Goal: Task Accomplishment & Management: Use online tool/utility

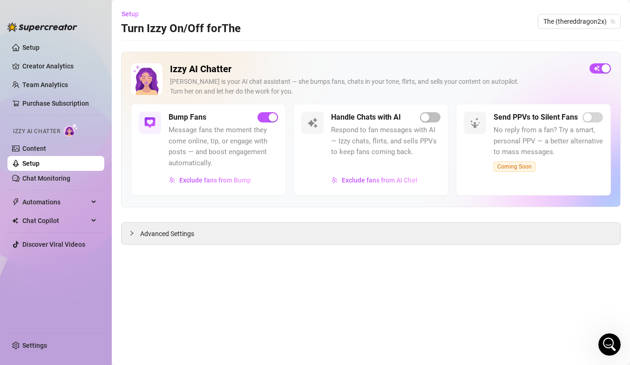
scroll to position [595, 0]
click at [433, 116] on span "button" at bounding box center [430, 117] width 20 height 10
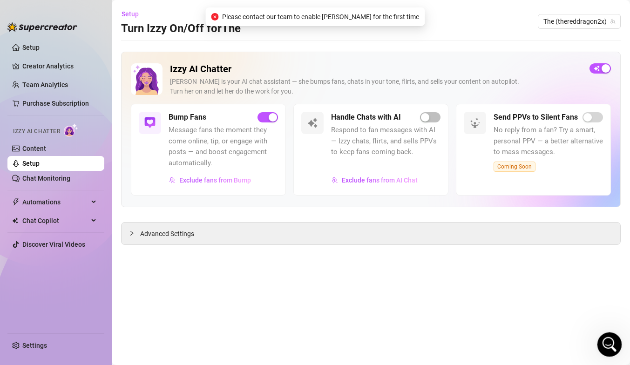
click at [610, 338] on icon "Open Intercom Messenger" at bounding box center [608, 343] width 15 height 15
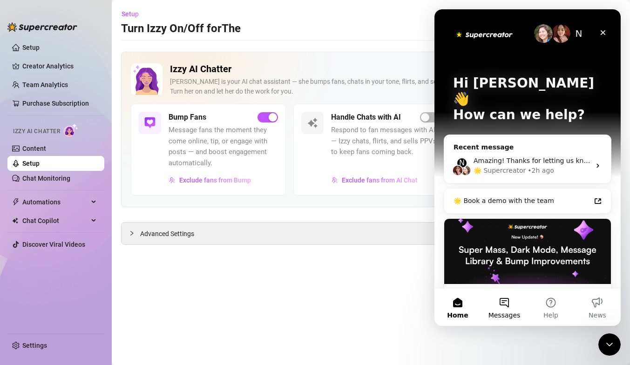
click at [517, 312] on span "Messages" at bounding box center [504, 315] width 32 height 7
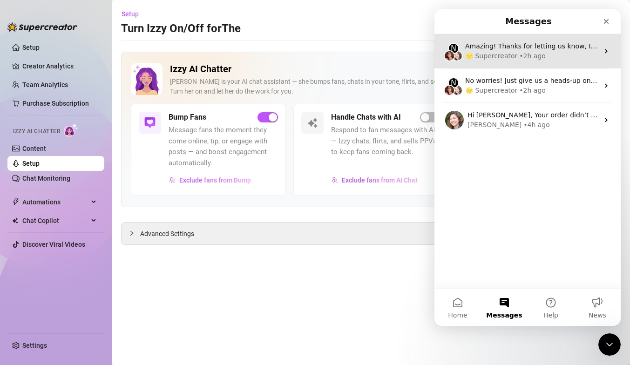
click at [534, 50] on div "Amazing! Thanks for letting us know, I’ll review your bio now and make sure eve…" at bounding box center [532, 46] width 134 height 10
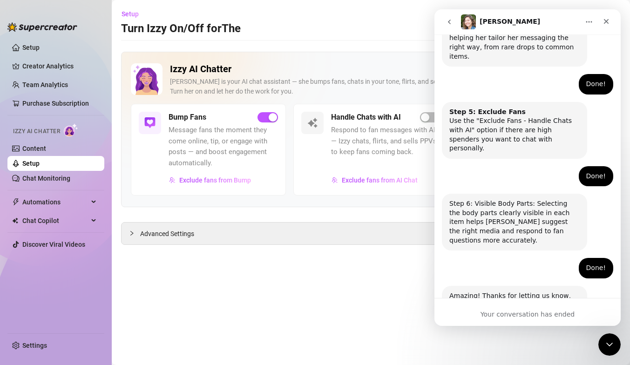
click at [446, 26] on button "go back" at bounding box center [449, 22] width 18 height 18
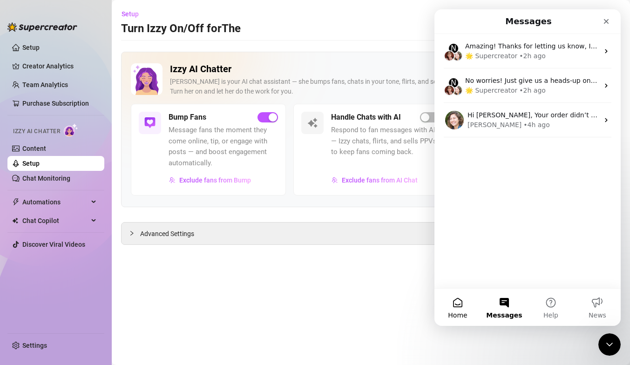
click at [467, 312] on button "Home" at bounding box center [457, 307] width 47 height 37
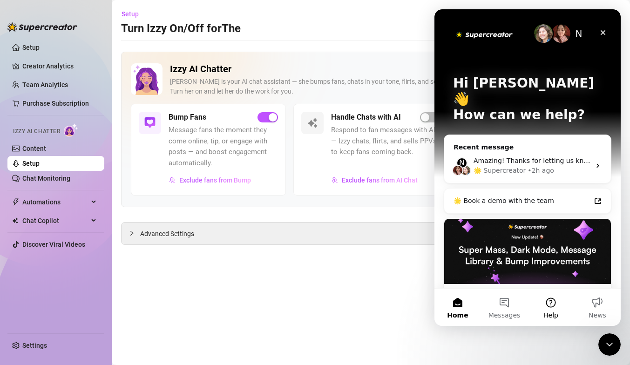
click at [533, 303] on button "Help" at bounding box center [550, 307] width 47 height 37
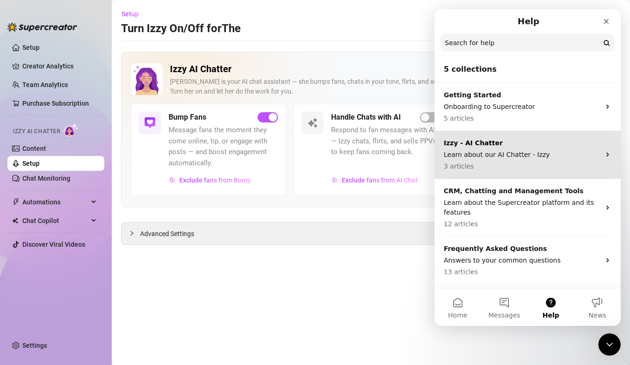
click at [558, 147] on p "Izzy - AI Chatter" at bounding box center [522, 143] width 156 height 10
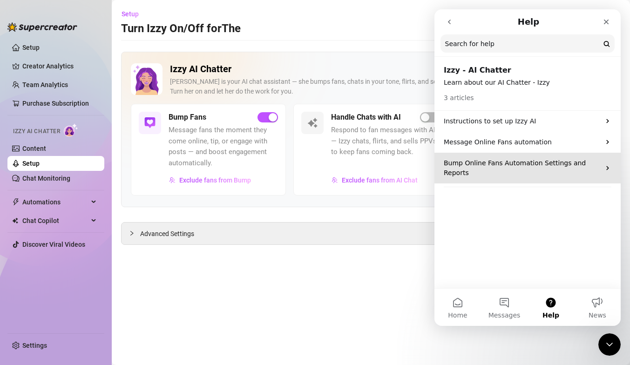
click at [552, 160] on p "Bump Online Fans Automation Settings and Reports" at bounding box center [522, 168] width 156 height 20
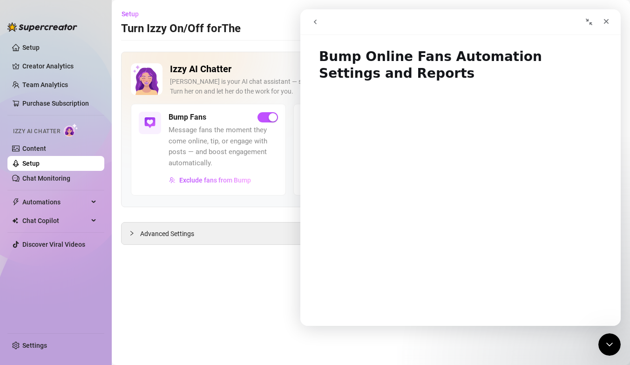
click at [320, 24] on button "go back" at bounding box center [315, 22] width 18 height 18
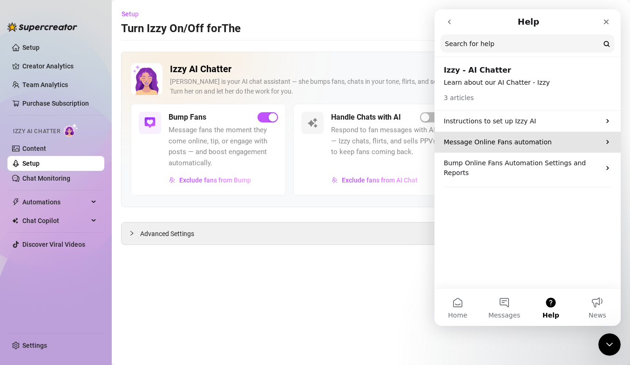
click at [478, 150] on div "Message Online Fans automation" at bounding box center [527, 142] width 186 height 21
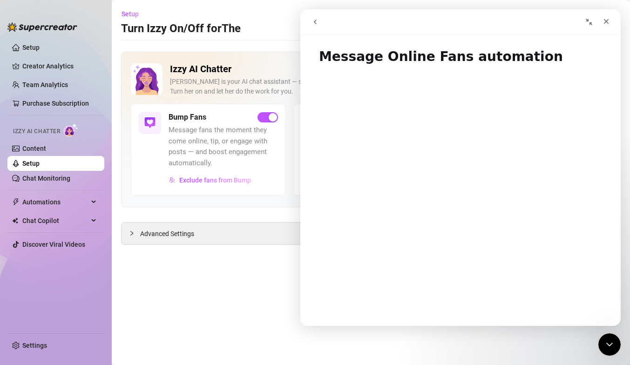
click at [321, 22] on button "go back" at bounding box center [315, 22] width 18 height 18
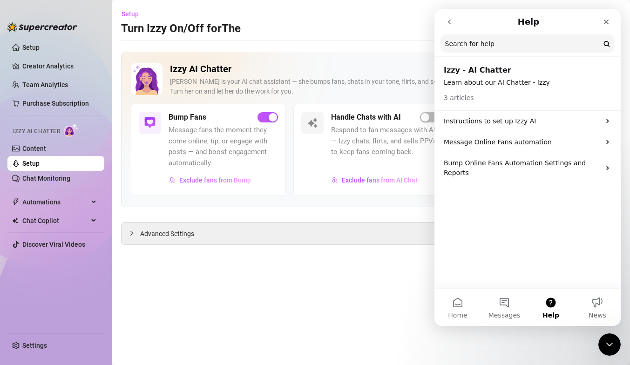
click at [321, 23] on div "Setup Turn Izzy On/Off for The The (thereddragon2x)" at bounding box center [371, 22] width 500 height 30
click at [452, 24] on icon "go back" at bounding box center [449, 21] width 7 height 7
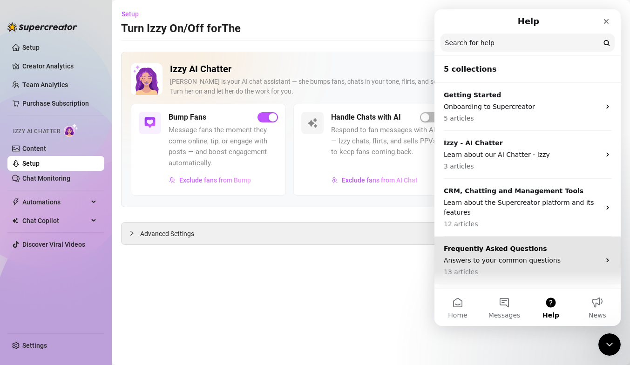
click at [553, 243] on div "Frequently Asked Questions Answers to your common questions 13 articles" at bounding box center [527, 261] width 186 height 48
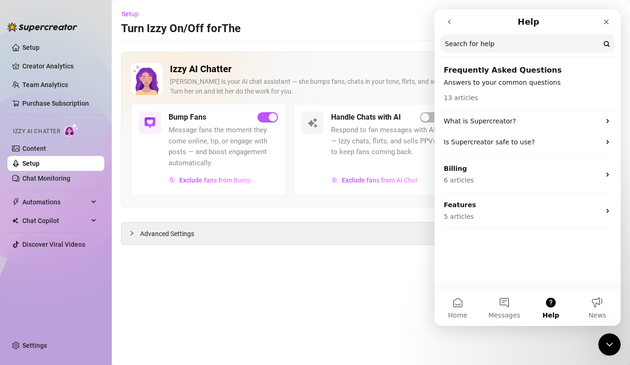
click at [452, 27] on button "go back" at bounding box center [449, 22] width 18 height 18
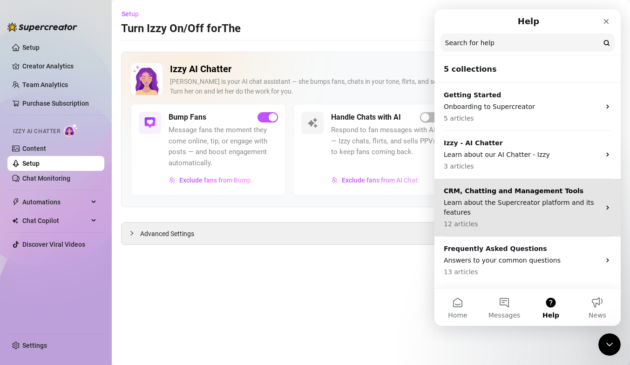
scroll to position [44, 0]
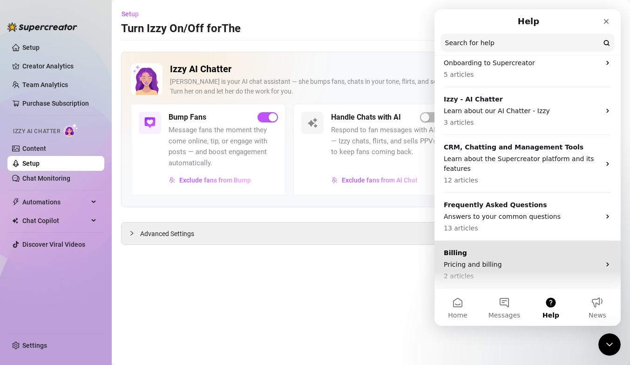
click at [488, 272] on p "2 articles" at bounding box center [522, 276] width 156 height 10
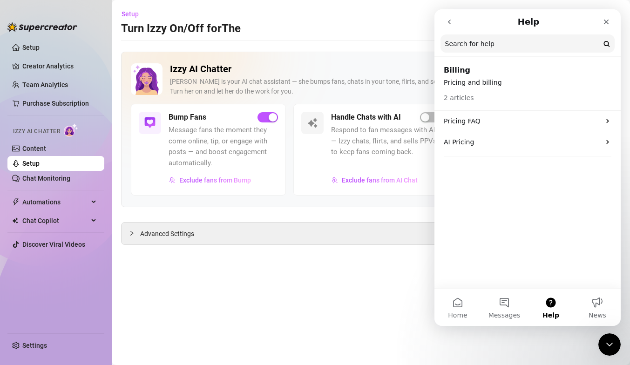
click at [449, 19] on icon "go back" at bounding box center [449, 21] width 7 height 7
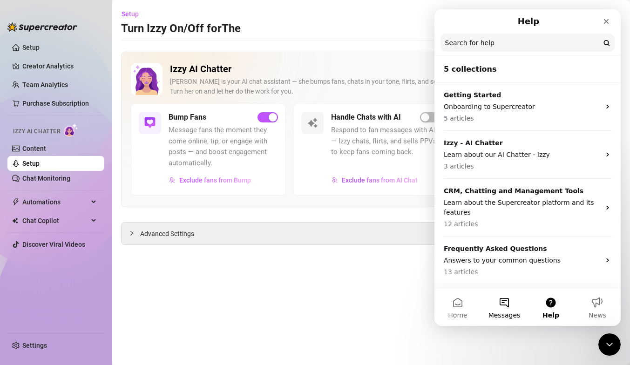
click at [495, 318] on span "Messages" at bounding box center [504, 315] width 32 height 7
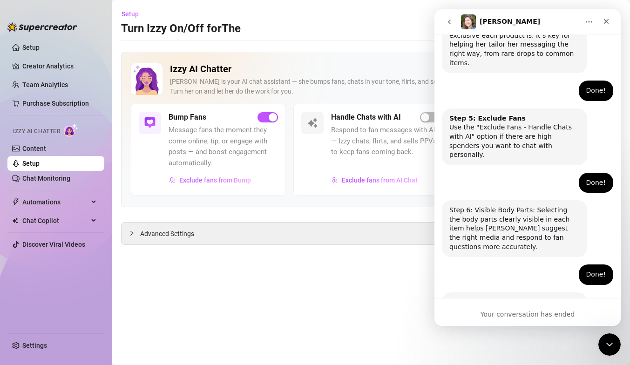
scroll to position [595, 0]
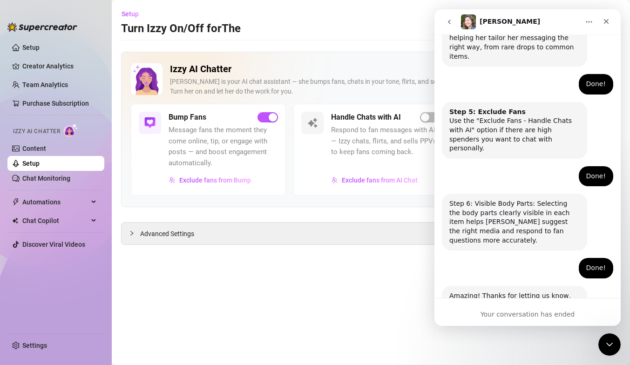
click at [447, 19] on icon "go back" at bounding box center [449, 21] width 7 height 7
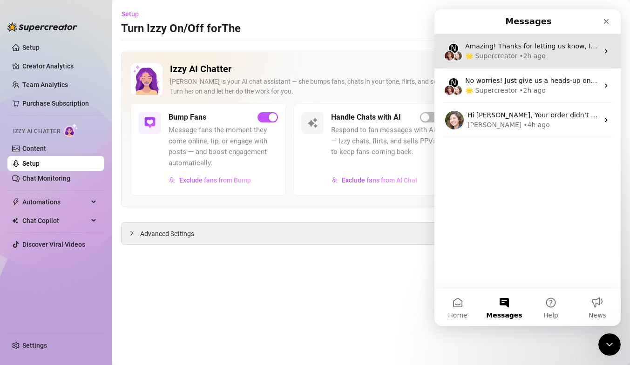
scroll to position [0, 0]
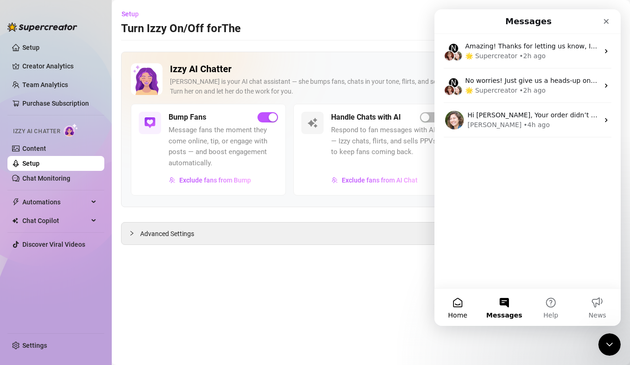
click at [470, 311] on button "Home" at bounding box center [457, 307] width 47 height 37
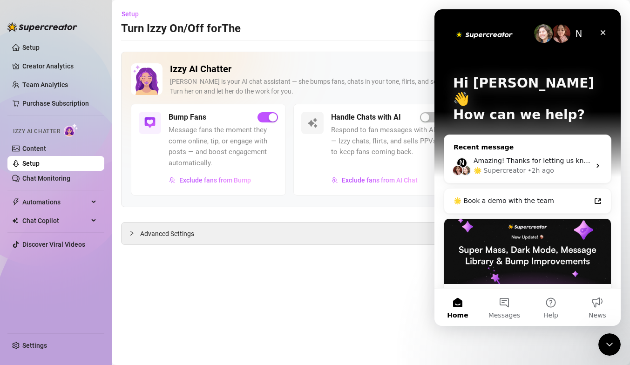
click at [541, 166] on div "• 2h ago" at bounding box center [540, 171] width 27 height 10
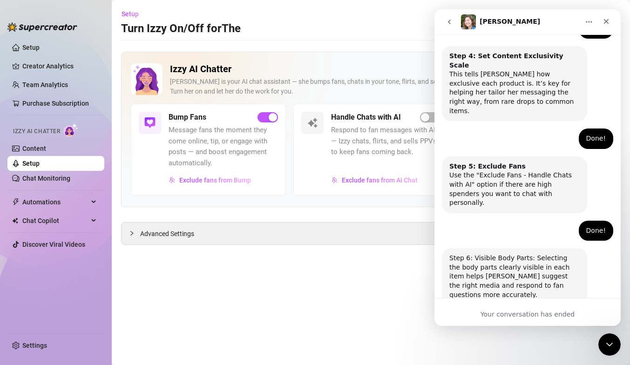
scroll to position [595, 0]
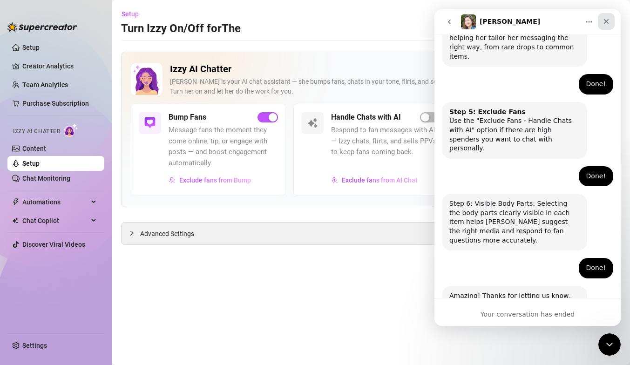
click at [612, 18] on div "Close" at bounding box center [606, 21] width 17 height 17
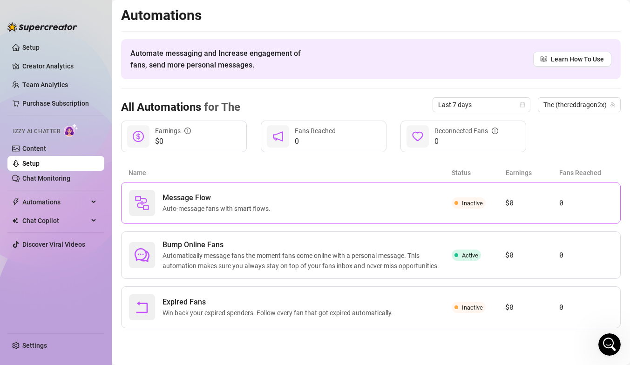
click at [480, 210] on div "Message Flow Auto-message fans with smart flows. Inactive $0 0" at bounding box center [371, 203] width 500 height 42
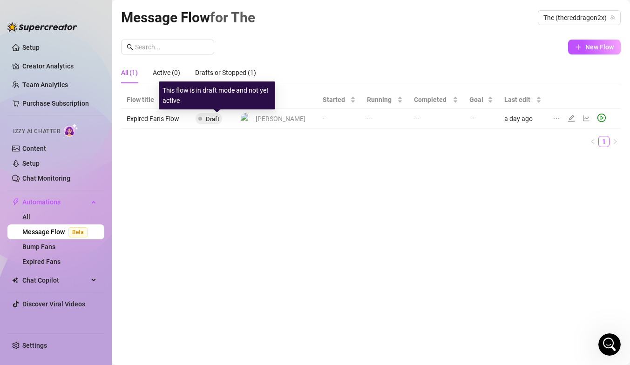
click at [211, 120] on span "Draft" at bounding box center [213, 118] width 14 height 7
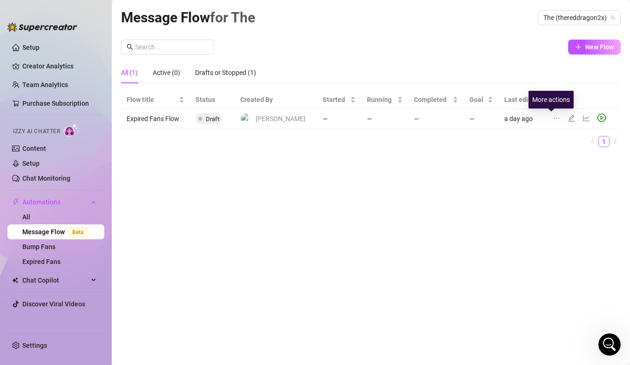
click at [553, 118] on icon "ellipsis" at bounding box center [556, 118] width 7 height 7
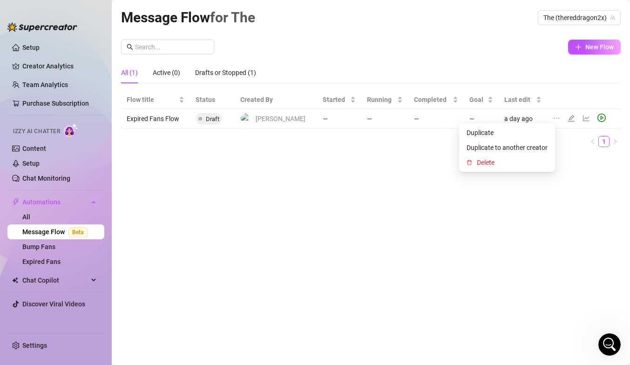
click at [568, 121] on icon "edit" at bounding box center [571, 118] width 7 height 7
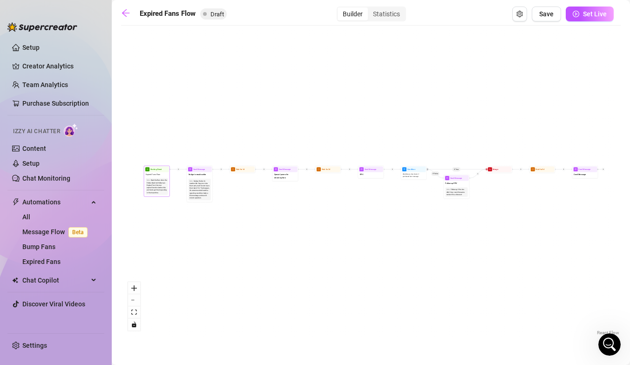
click at [156, 182] on div "Start the flow when the Follow-Back bot follows an Expired Fan. Get your expire…" at bounding box center [157, 186] width 20 height 15
click at [157, 183] on div "Start the flow when the Follow-Back bot follows an Expired Fan. Get your expire…" at bounding box center [157, 186] width 20 height 15
click at [137, 291] on button "zoom in" at bounding box center [134, 288] width 12 height 12
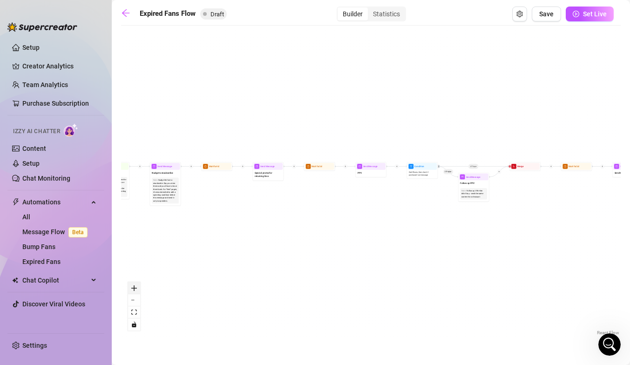
click at [137, 291] on button "zoom in" at bounding box center [134, 288] width 12 height 12
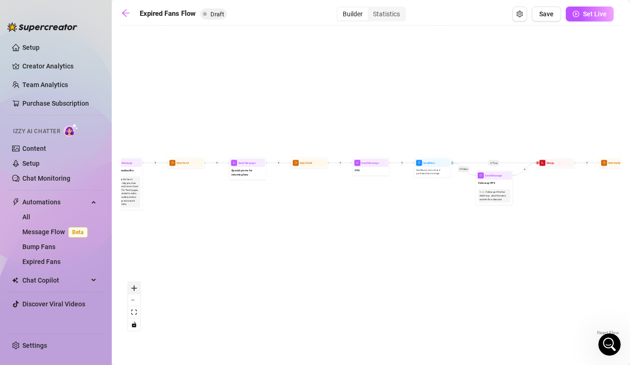
click at [137, 291] on button "zoom in" at bounding box center [134, 288] width 12 height 12
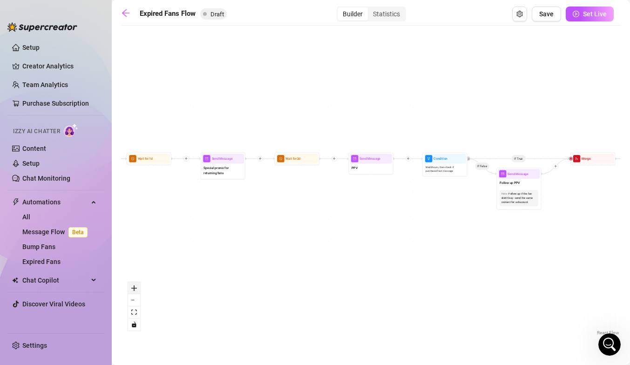
click at [137, 291] on button "zoom in" at bounding box center [134, 288] width 12 height 12
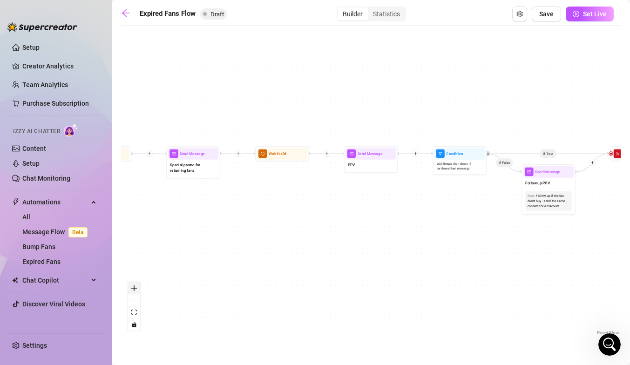
click at [137, 291] on button "zoom in" at bounding box center [134, 288] width 12 height 12
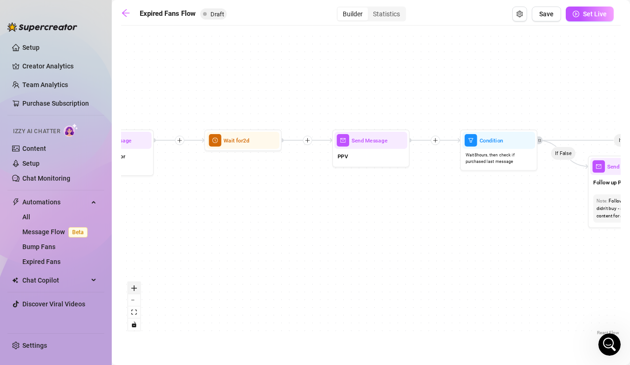
click at [137, 291] on button "zoom in" at bounding box center [134, 288] width 12 height 12
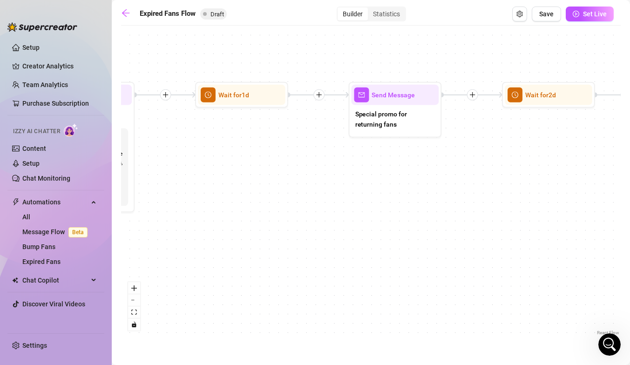
drag, startPoint x: 281, startPoint y: 146, endPoint x: 636, endPoint y: 103, distance: 357.4
click at [629, 103] on html "Setup Creator Analytics Team Analytics Purchase Subscription Izzy AI Chatter Co…" at bounding box center [315, 182] width 630 height 365
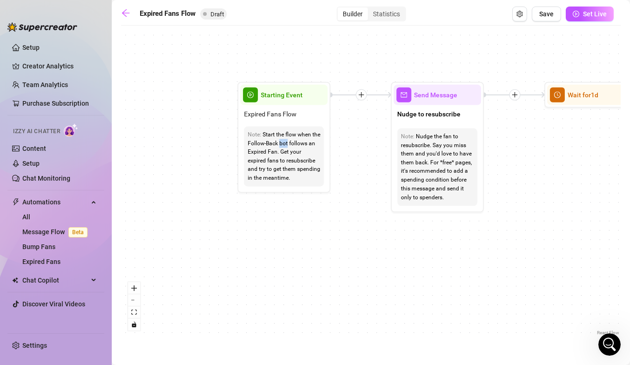
drag, startPoint x: 311, startPoint y: 134, endPoint x: 635, endPoint y: 135, distance: 324.5
click at [629, 135] on html "Setup Creator Analytics Team Analytics Purchase Subscription Izzy AI Chatter Co…" at bounding box center [315, 182] width 630 height 365
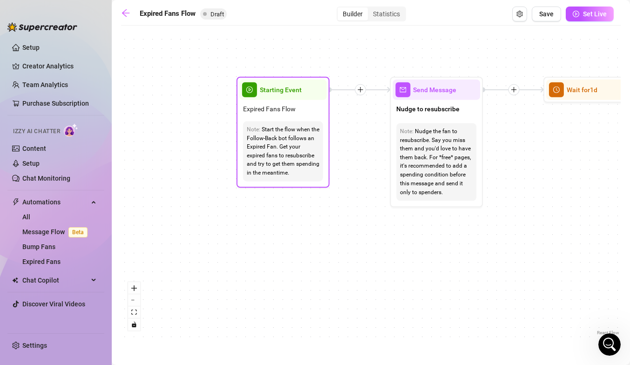
click at [288, 142] on div "Start the flow when the Follow-Back bot follows an Expired Fan. Get your expire…" at bounding box center [283, 151] width 73 height 53
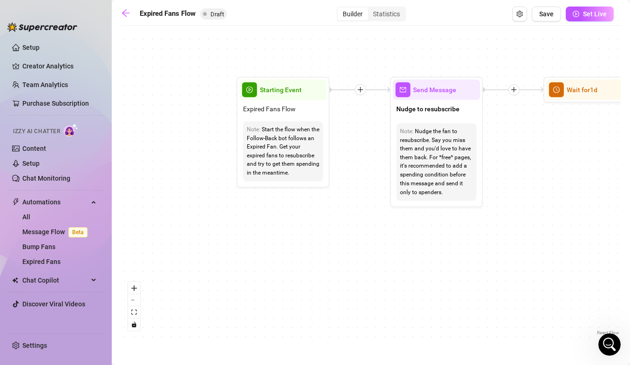
click at [361, 92] on icon "plus" at bounding box center [360, 90] width 7 height 7
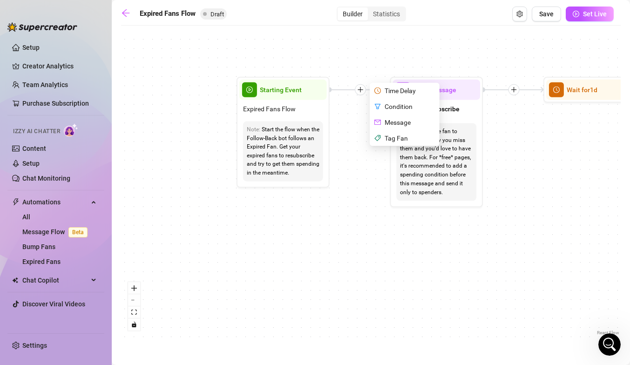
click at [354, 182] on div "If True Time Delay Condition Message Tag Fan If False Send Message Send Message…" at bounding box center [371, 183] width 500 height 307
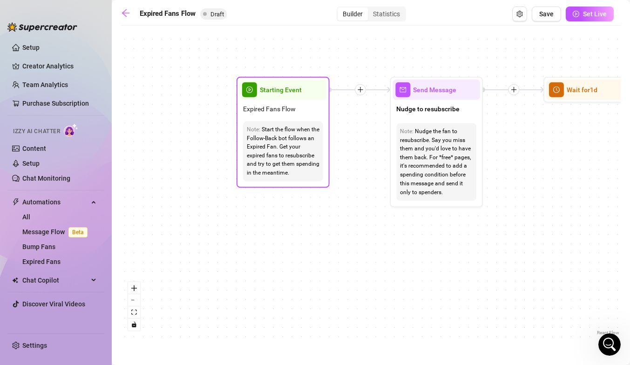
click at [275, 141] on div "Start the flow when the Follow-Back bot follows an Expired Fan. Get your expire…" at bounding box center [283, 151] width 73 height 53
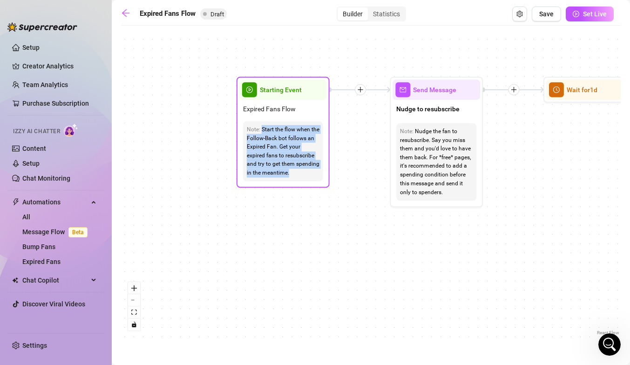
drag, startPoint x: 261, startPoint y: 127, endPoint x: 308, endPoint y: 179, distance: 70.2
click at [311, 179] on div "Note: Start the flow when the Follow-Back bot follows an Expired Fan. Get your …" at bounding box center [283, 152] width 80 height 60
click at [304, 170] on div "Start the flow when the Follow-Back bot follows an Expired Fan. Get your expire…" at bounding box center [283, 151] width 73 height 53
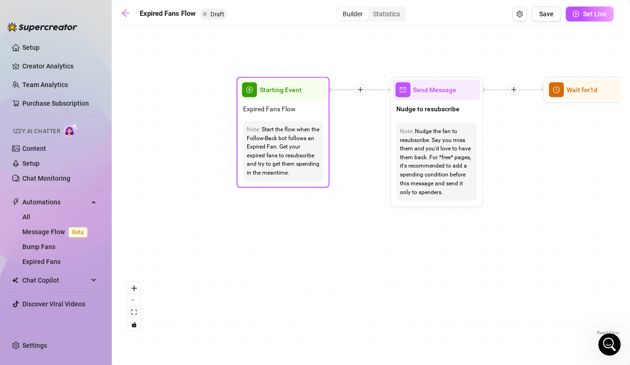
click at [305, 170] on div "Start the flow when the Follow-Back bot follows an Expired Fan. Get your expire…" at bounding box center [283, 151] width 73 height 53
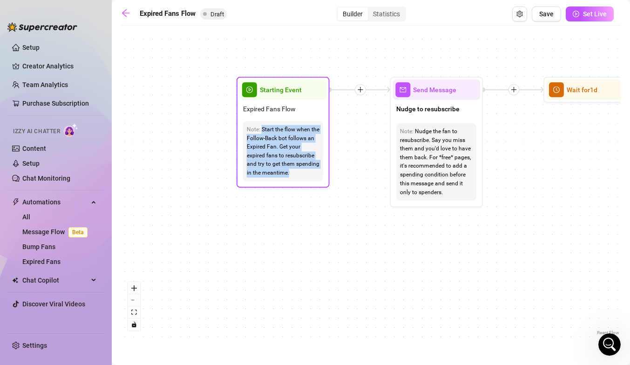
click at [305, 170] on div "Start the flow when the Follow-Back bot follows an Expired Fan. Get your expire…" at bounding box center [283, 151] width 73 height 53
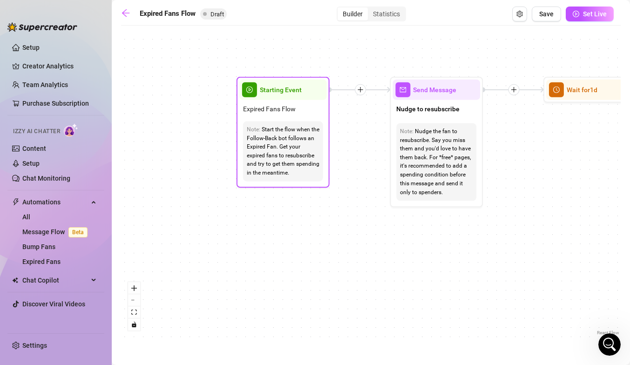
click at [302, 170] on div "Start the flow when the Follow-Back bot follows an Expired Fan. Get your expire…" at bounding box center [283, 151] width 73 height 53
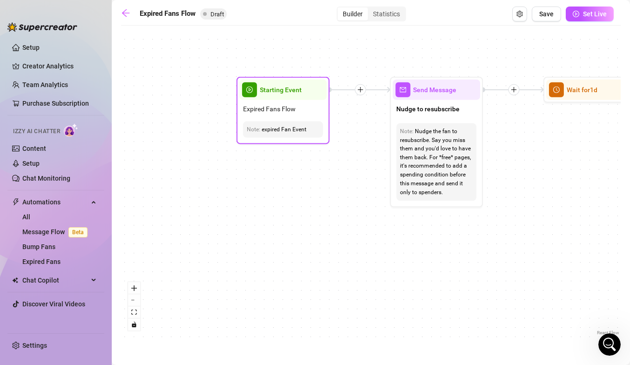
click at [266, 130] on div "expired Fan Event" at bounding box center [283, 129] width 73 height 9
click at [264, 130] on div "expired Fan Event" at bounding box center [283, 129] width 73 height 9
click at [314, 132] on div "Expired Fan Event" at bounding box center [283, 129] width 73 height 9
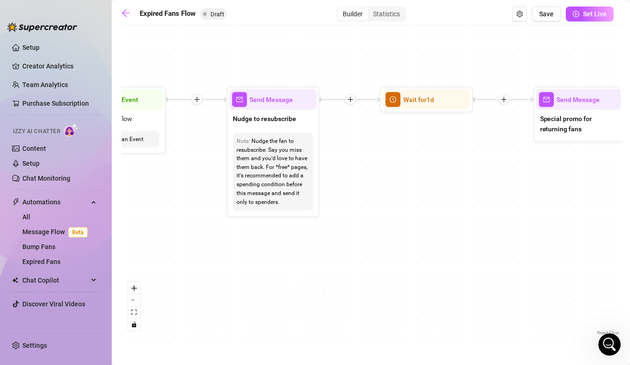
drag, startPoint x: 498, startPoint y: 233, endPoint x: 334, endPoint y: 243, distance: 163.7
click at [334, 243] on div "If True If False Send Message Send Message Wait for 2d Merge Send Message Follo…" at bounding box center [371, 183] width 500 height 307
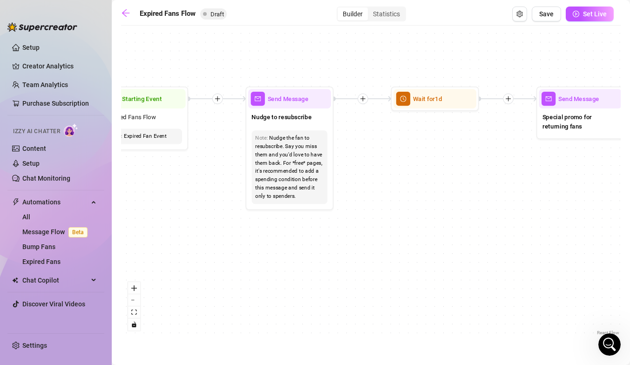
drag, startPoint x: 451, startPoint y: 169, endPoint x: 467, endPoint y: 158, distance: 19.4
click at [467, 160] on div "If True If False Send Message Send Message Wait for 2d Merge Send Message Follo…" at bounding box center [371, 183] width 500 height 307
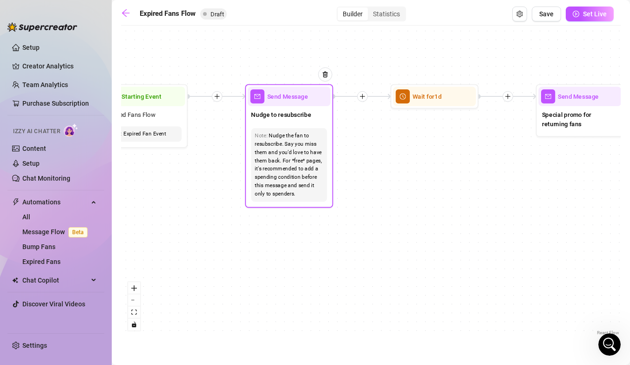
click at [302, 195] on div "Nudge the fan to resubscribe. Say you miss them and you'd love to have them bac…" at bounding box center [289, 165] width 69 height 67
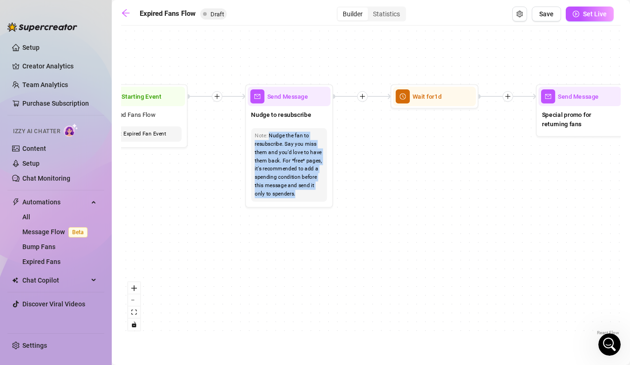
drag, startPoint x: 270, startPoint y: 135, endPoint x: 335, endPoint y: 209, distance: 98.3
click at [335, 209] on div "If True If False Send Message Send Message Wait for 2d Merge Send Message Follo…" at bounding box center [371, 183] width 500 height 307
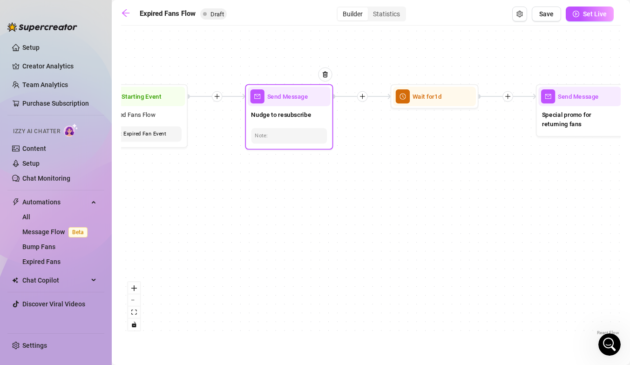
click at [316, 136] on div at bounding box center [289, 136] width 69 height 8
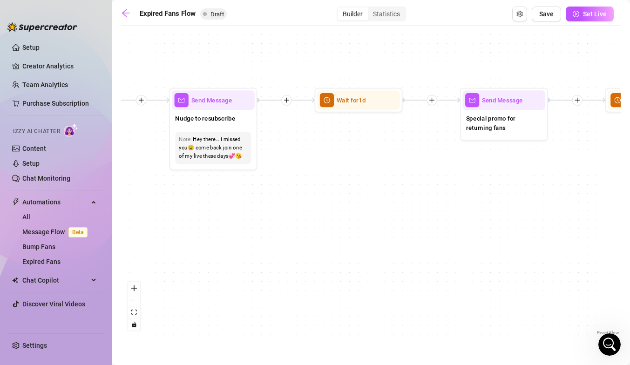
drag, startPoint x: 387, startPoint y: 145, endPoint x: 276, endPoint y: 148, distance: 111.8
click at [277, 148] on div "If True If False Send Message Send Message Wait for 2d Merge Send Message Follo…" at bounding box center [371, 183] width 500 height 307
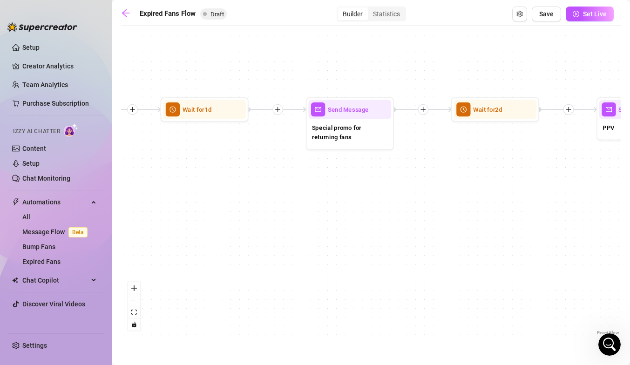
drag, startPoint x: 447, startPoint y: 180, endPoint x: 325, endPoint y: 189, distance: 122.3
click at [325, 189] on div "If True If False Send Message Send Message Wait for 2d Merge Send Message Follo…" at bounding box center [371, 183] width 500 height 307
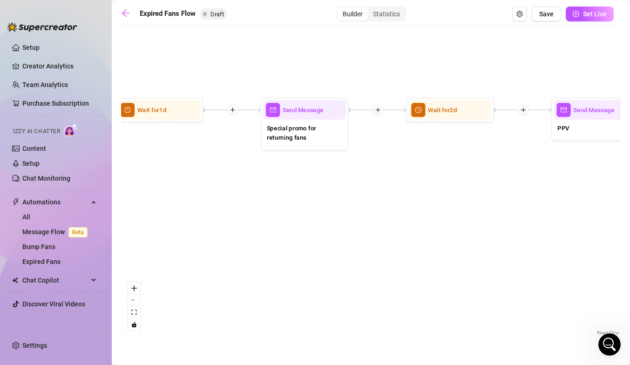
drag, startPoint x: 465, startPoint y: 208, endPoint x: 421, endPoint y: 210, distance: 43.8
click at [422, 210] on div "If True If False Send Message Send Message Wait for 2d Merge Send Message Follo…" at bounding box center [371, 183] width 500 height 307
click at [314, 117] on div "Send Message" at bounding box center [303, 110] width 83 height 20
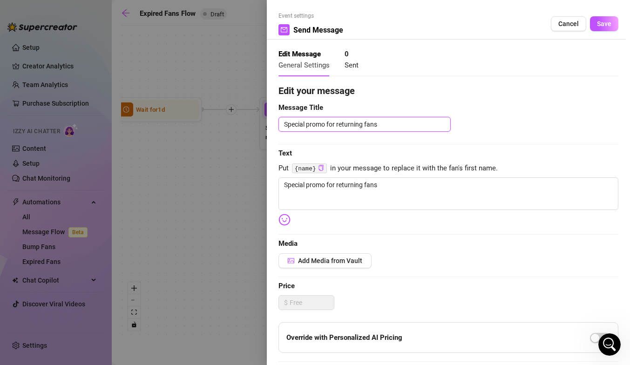
click at [404, 129] on textarea "Special promo for returning fans" at bounding box center [364, 124] width 172 height 15
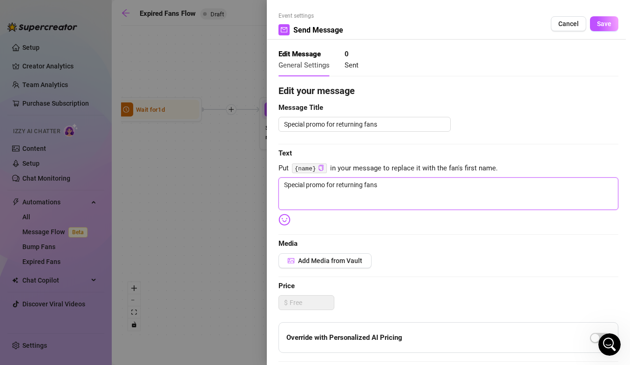
click at [354, 187] on textarea "Special promo for returning fans" at bounding box center [448, 193] width 340 height 33
click at [337, 186] on textarea "Special promo for returning fans" at bounding box center [448, 193] width 340 height 33
click at [379, 187] on textarea "Special promo for returning fans" at bounding box center [448, 193] width 340 height 33
drag, startPoint x: 379, startPoint y: 187, endPoint x: 272, endPoint y: 187, distance: 107.1
click at [272, 187] on div "Event settings Send Message Cancel Save Edit Message General Settings 0 Sent Ed…" at bounding box center [448, 182] width 363 height 365
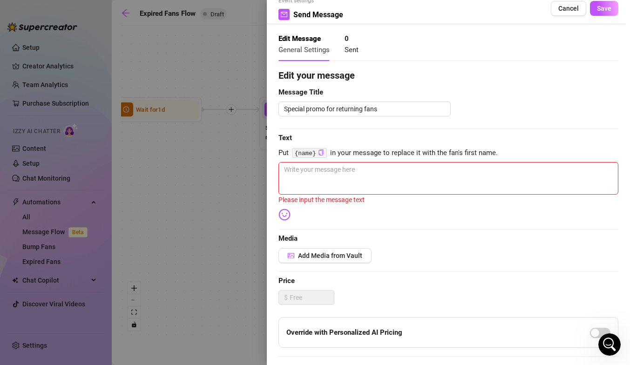
scroll to position [18, 0]
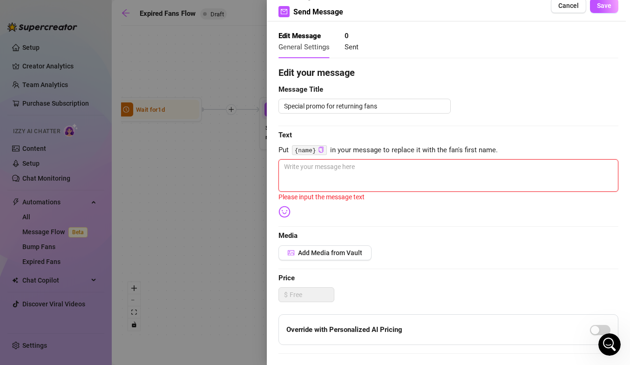
click at [350, 175] on textarea at bounding box center [448, 175] width 340 height 33
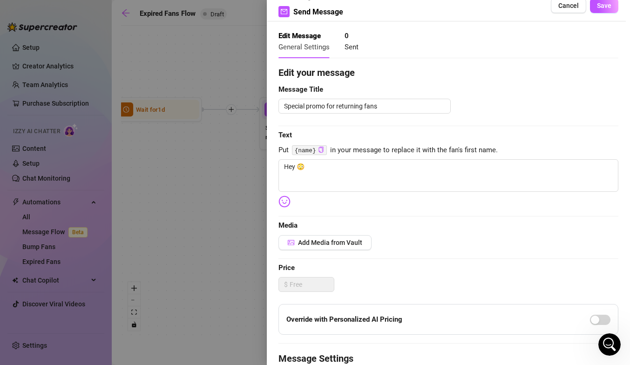
click at [313, 150] on code "{name}" at bounding box center [309, 150] width 35 height 10
click at [321, 151] on icon "copy" at bounding box center [321, 150] width 6 height 6
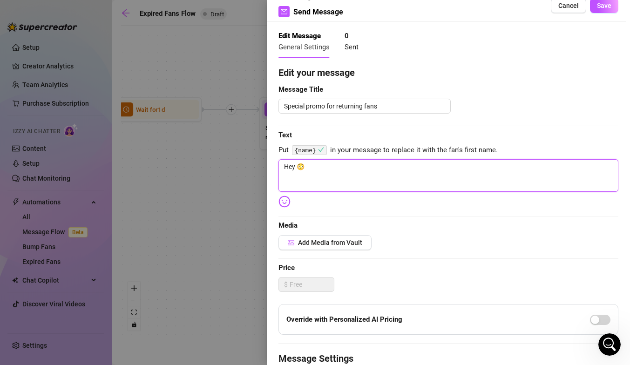
click at [324, 166] on textarea "Hey 😳" at bounding box center [448, 175] width 340 height 33
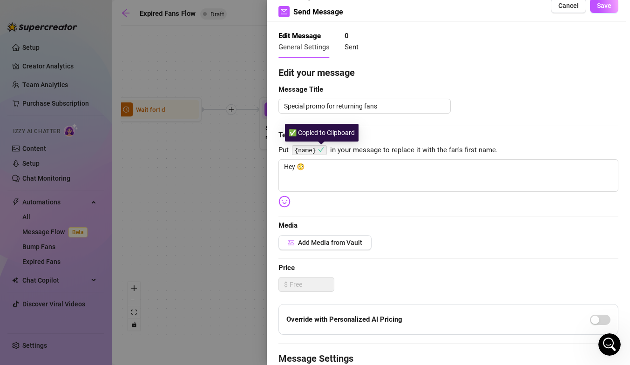
click at [321, 151] on icon "check" at bounding box center [321, 150] width 6 height 6
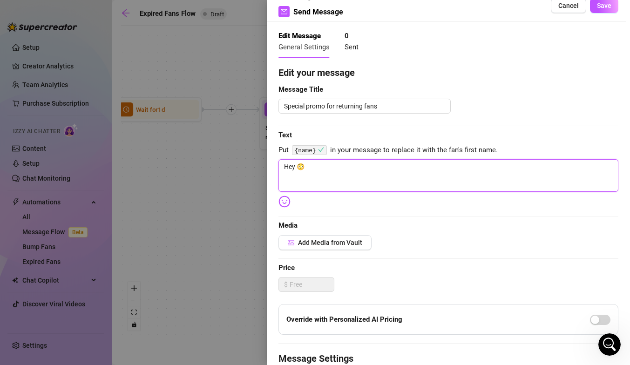
click at [310, 169] on textarea "Hey 😳" at bounding box center [448, 175] width 340 height 33
paste textarea "{name}"
type textarea "Hey 😳 {name} I noticed that you came back... let me show you what you missed💞"
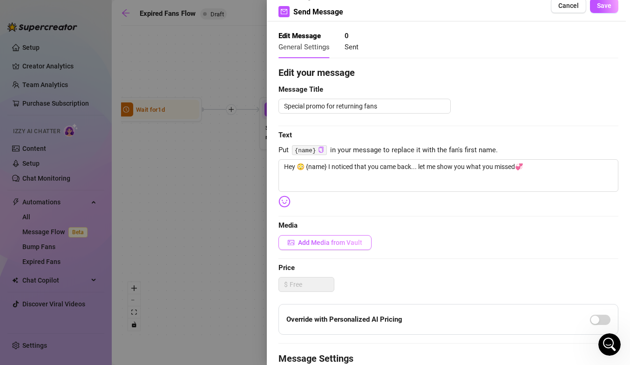
click at [350, 250] on button "Add Media from Vault" at bounding box center [324, 242] width 93 height 15
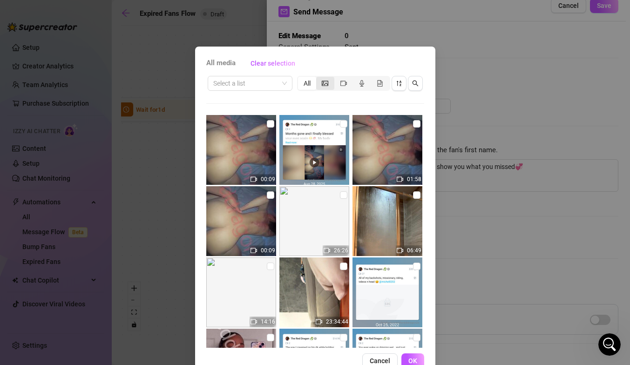
click at [328, 79] on div "segmented control" at bounding box center [325, 83] width 18 height 13
click at [318, 78] on input "segmented control" at bounding box center [318, 78] width 0 height 0
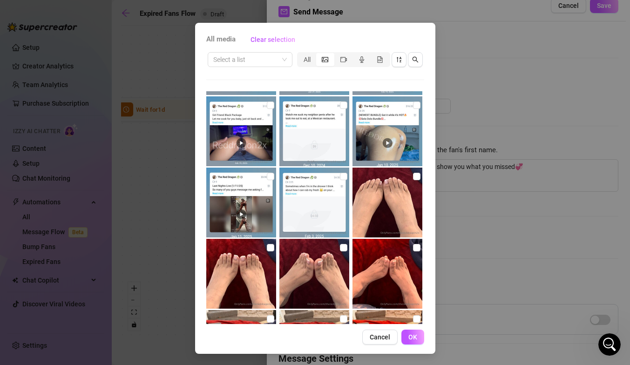
scroll to position [2634, 0]
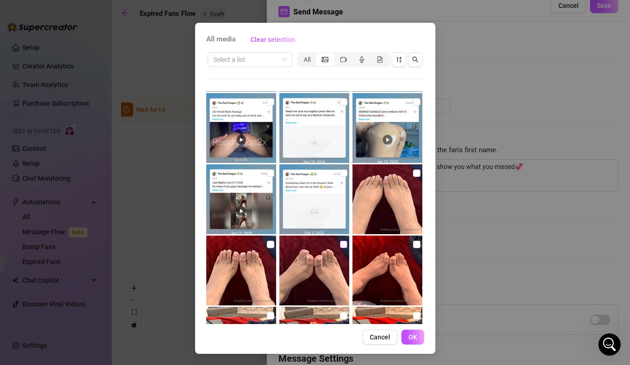
checkbox input "true"
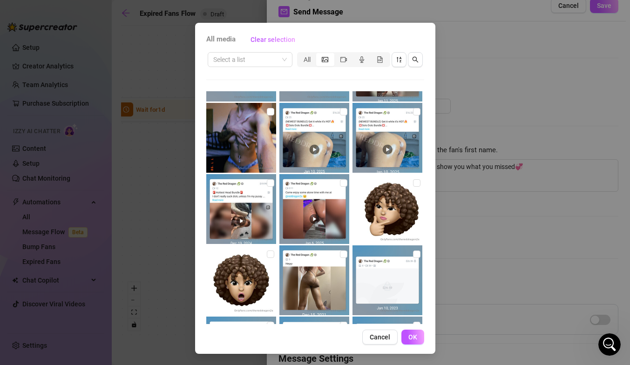
scroll to position [3943, 0]
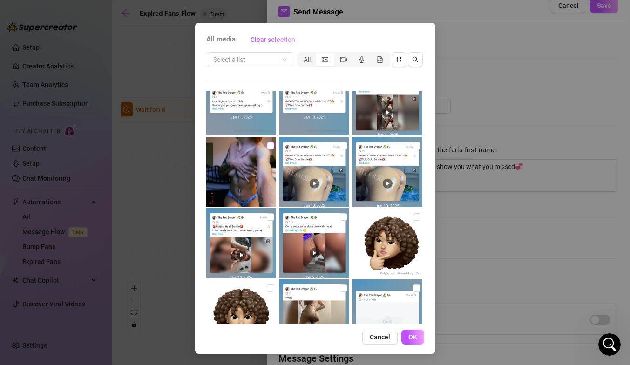
click at [270, 147] on input "checkbox" at bounding box center [270, 145] width 7 height 7
checkbox input "true"
click at [409, 336] on span "OK" at bounding box center [412, 336] width 9 height 7
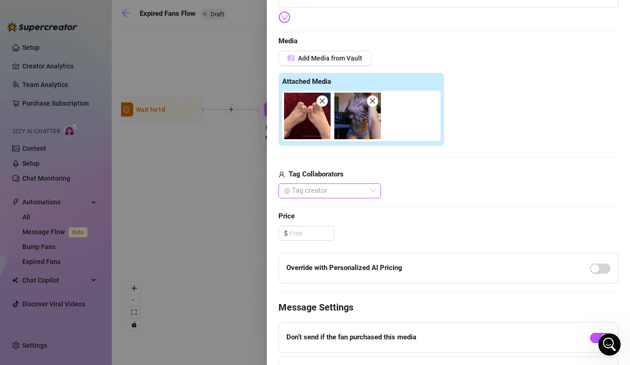
scroll to position [204, 0]
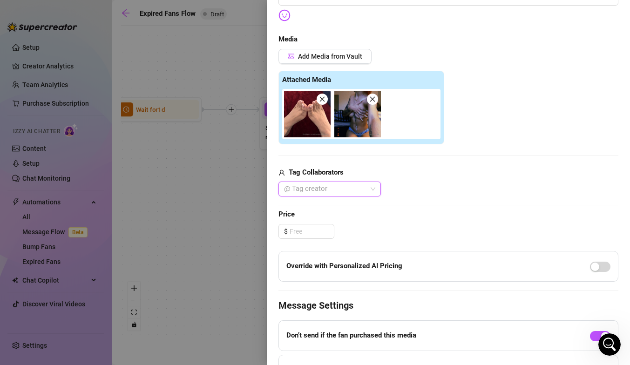
click at [354, 192] on div at bounding box center [324, 189] width 89 height 13
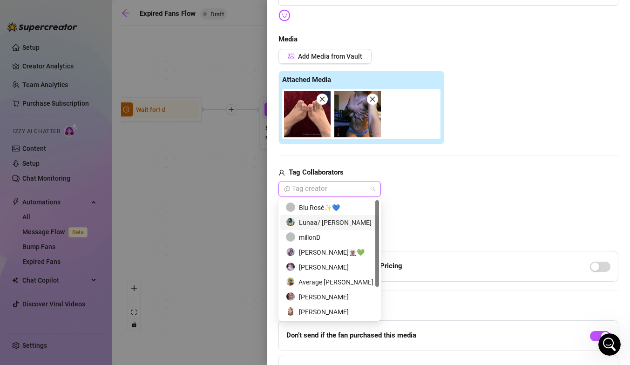
click at [334, 222] on div "Lunaa/ [PERSON_NAME]" at bounding box center [330, 222] width 88 height 10
click at [406, 224] on div "$" at bounding box center [448, 231] width 340 height 15
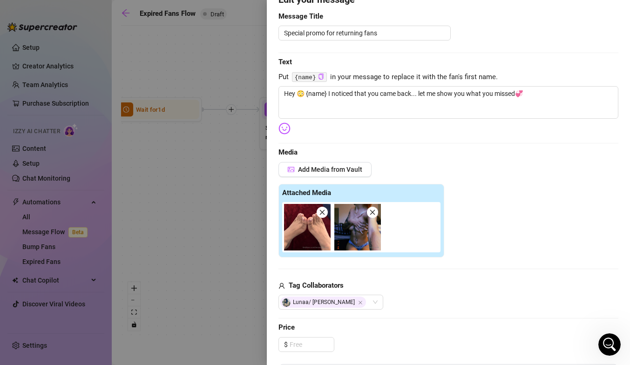
scroll to position [294, 0]
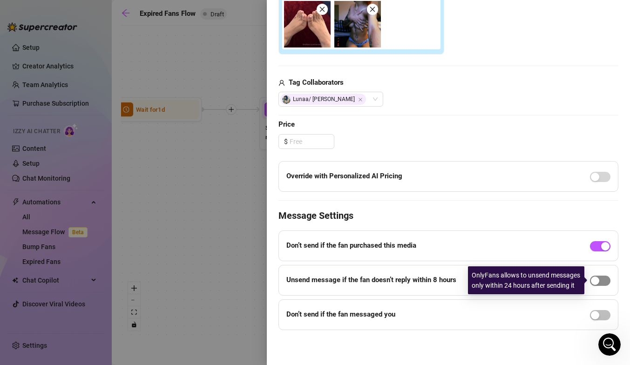
click at [602, 283] on span "button" at bounding box center [600, 281] width 20 height 10
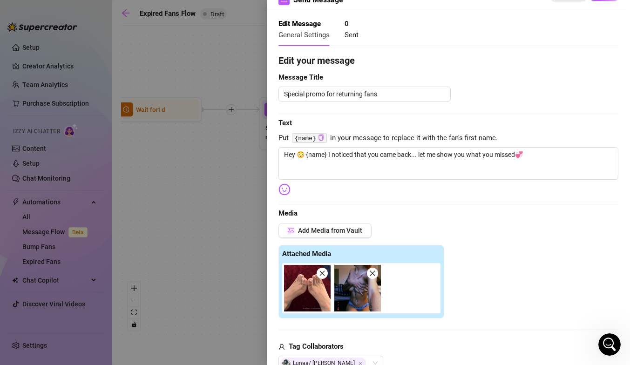
scroll to position [0, 0]
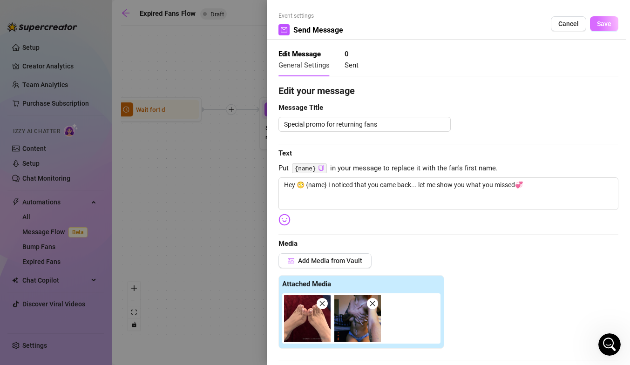
click at [611, 21] on button "Save" at bounding box center [604, 23] width 28 height 15
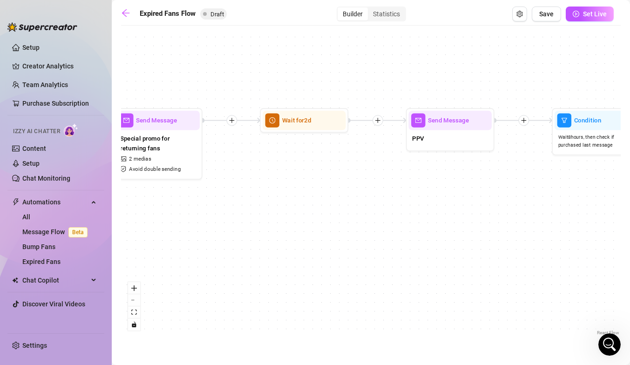
drag, startPoint x: 530, startPoint y: 182, endPoint x: 330, endPoint y: 204, distance: 201.9
click at [330, 204] on div "If True If False Send Message Send Message Wait for 2d Merge Send Message Follo…" at bounding box center [371, 183] width 500 height 307
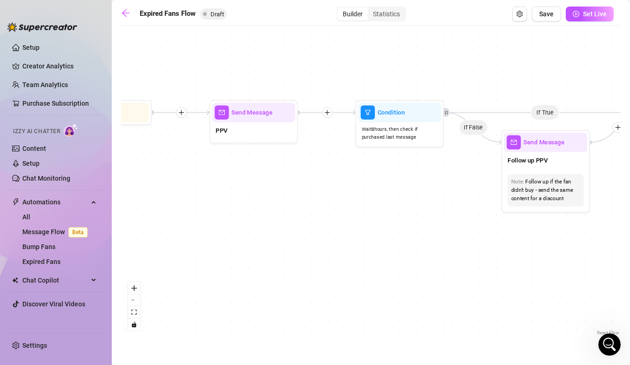
drag, startPoint x: 478, startPoint y: 219, endPoint x: 336, endPoint y: 197, distance: 144.1
click at [336, 197] on div "If True If False Send Message Send Message Wait for 2d Merge Send Message Follo…" at bounding box center [371, 183] width 500 height 307
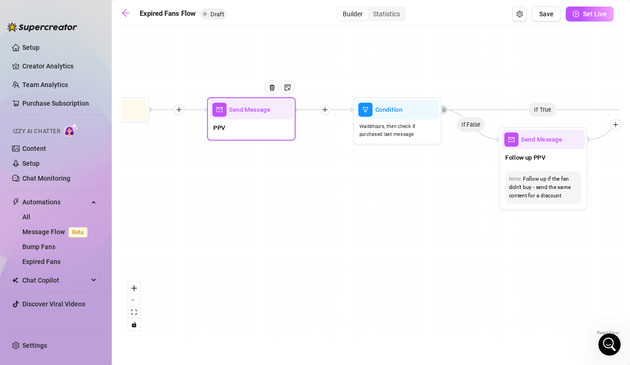
click at [228, 113] on div "Send Message" at bounding box center [251, 110] width 83 height 20
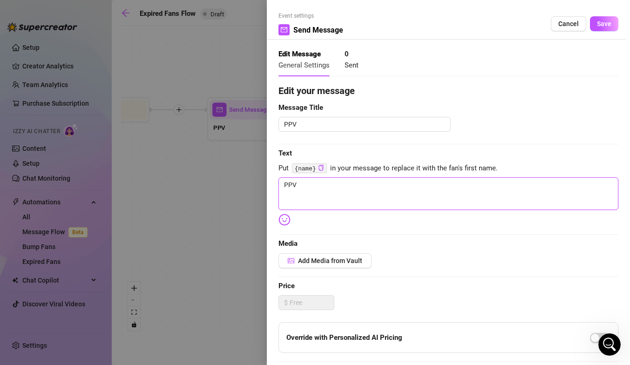
click at [299, 188] on textarea "PPV" at bounding box center [448, 193] width 340 height 33
type textarea "P"
type textarea "hey boo"
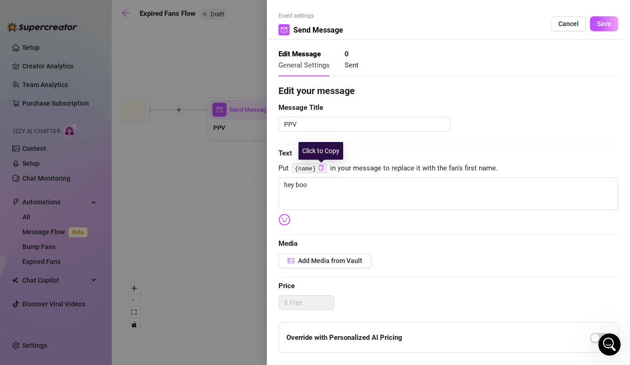
click at [321, 168] on icon "copy" at bounding box center [321, 168] width 6 height 6
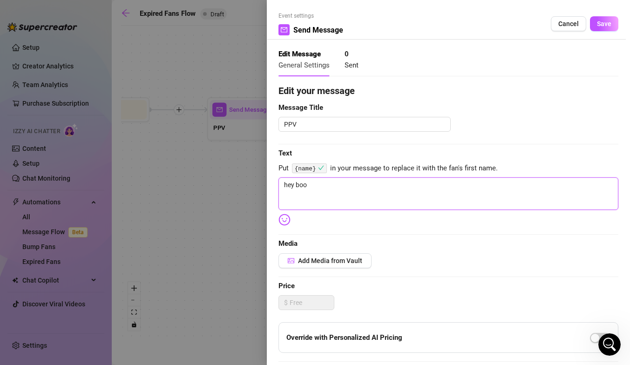
click at [318, 188] on textarea "hey boo" at bounding box center [448, 193] width 340 height 33
drag, startPoint x: 318, startPoint y: 188, endPoint x: 270, endPoint y: 184, distance: 48.1
click at [270, 184] on div "Event settings Send Message Cancel Save Edit Message General Settings 0 Sent Ed…" at bounding box center [448, 182] width 363 height 365
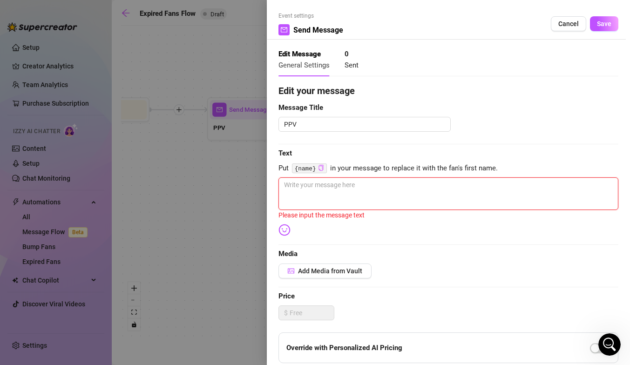
paste textarea "{name}"
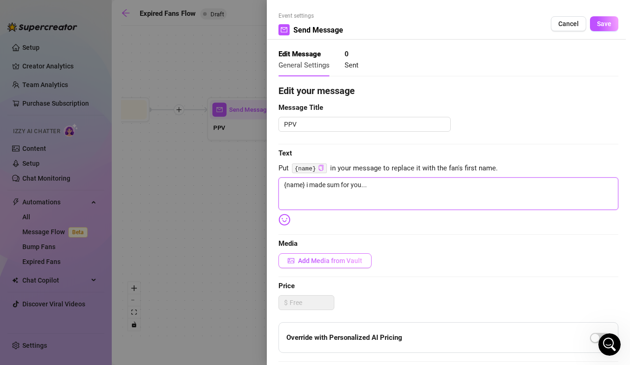
type textarea "{name} i made sum for you..."
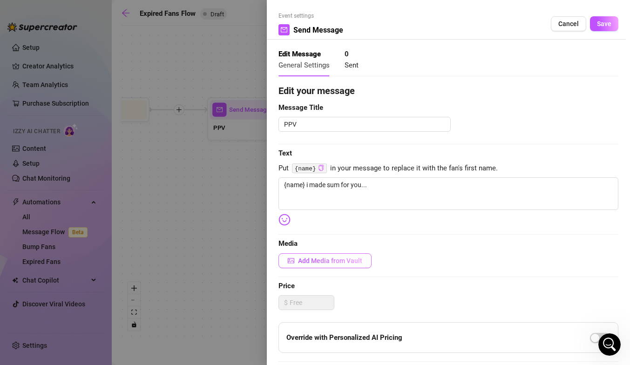
click at [320, 261] on span "Add Media from Vault" at bounding box center [330, 260] width 64 height 7
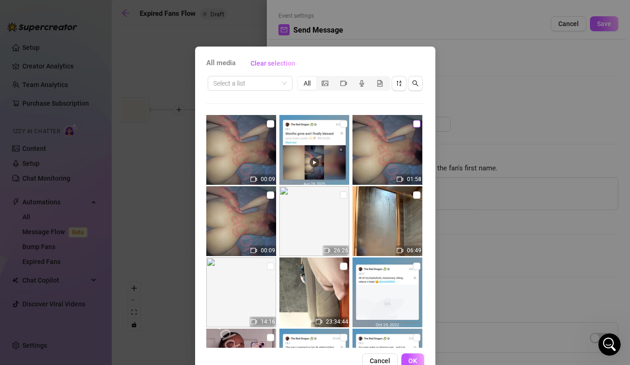
click at [418, 123] on input "checkbox" at bounding box center [416, 123] width 7 height 7
checkbox input "true"
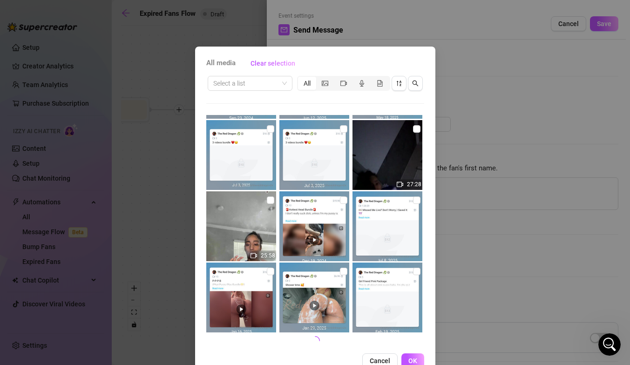
scroll to position [24, 0]
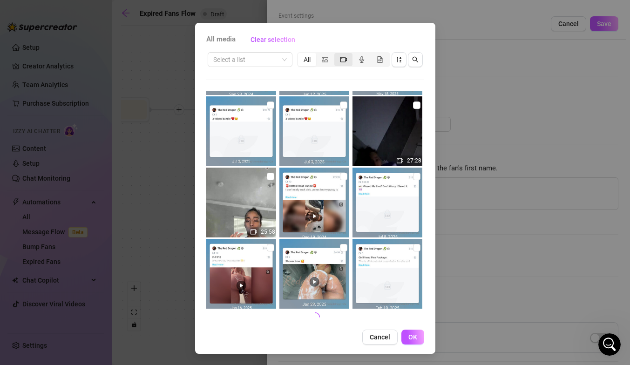
click at [337, 58] on div "segmented control" at bounding box center [343, 59] width 18 height 13
click at [337, 54] on input "segmented control" at bounding box center [337, 54] width 0 height 0
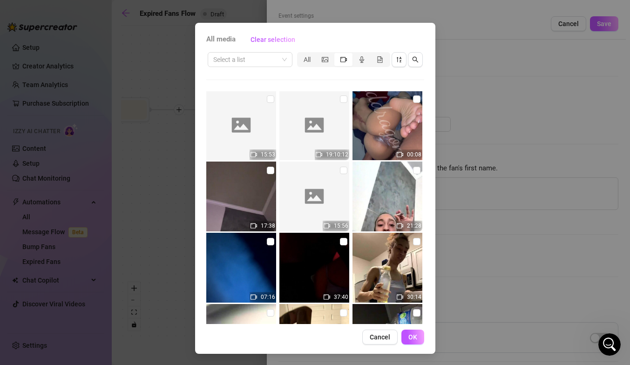
scroll to position [1568, 0]
click at [408, 101] on img at bounding box center [387, 125] width 70 height 70
click at [416, 98] on input "checkbox" at bounding box center [416, 98] width 7 height 7
checkbox input "true"
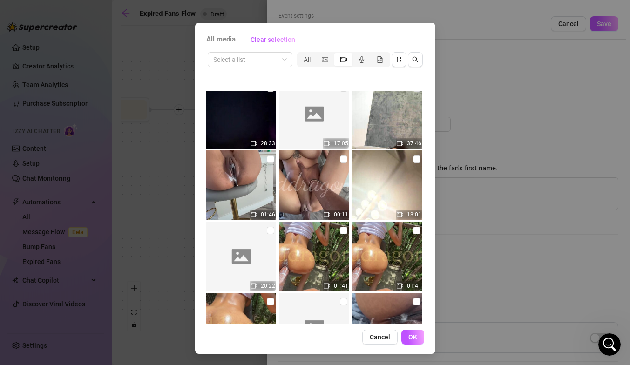
scroll to position [2629, 0]
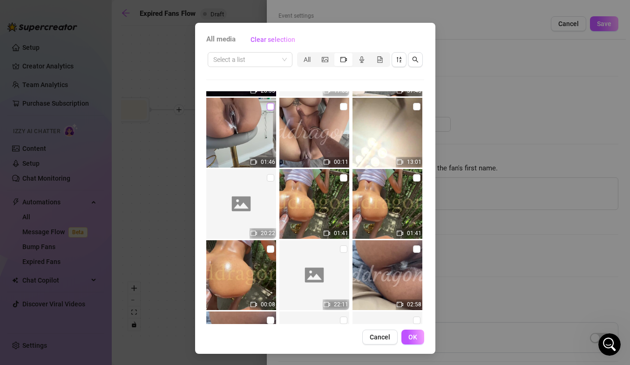
click at [269, 104] on input "checkbox" at bounding box center [270, 106] width 7 height 7
checkbox input "true"
click at [416, 248] on input "checkbox" at bounding box center [416, 248] width 7 height 7
checkbox input "true"
click at [410, 334] on span "OK" at bounding box center [412, 336] width 9 height 7
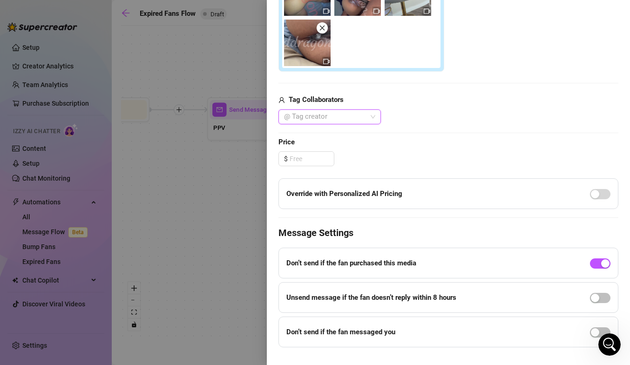
scroll to position [343, 0]
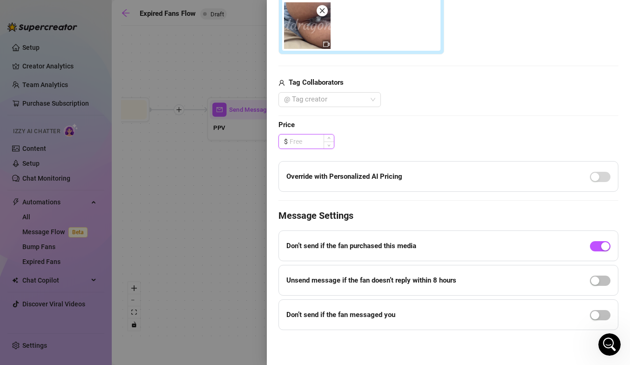
click at [316, 146] on input at bounding box center [312, 142] width 44 height 14
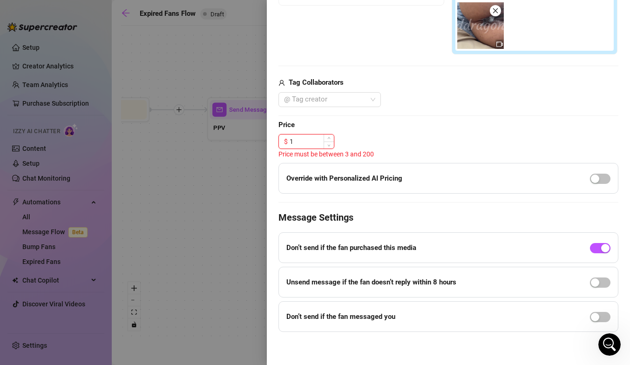
type input "15"
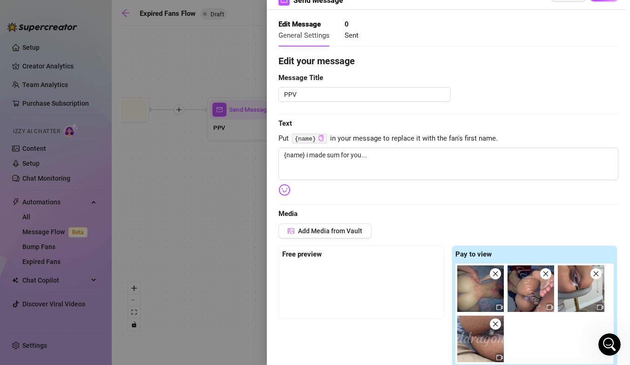
scroll to position [0, 0]
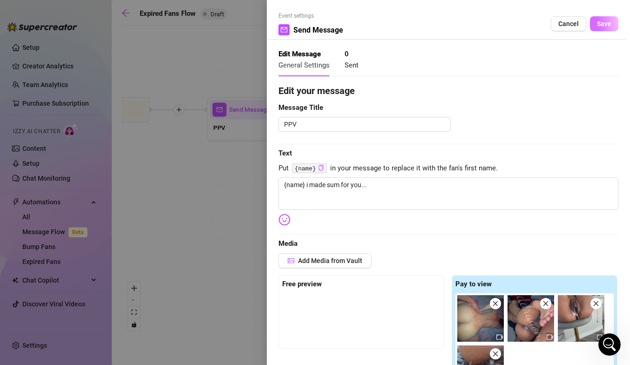
click at [612, 27] on button "Save" at bounding box center [604, 23] width 28 height 15
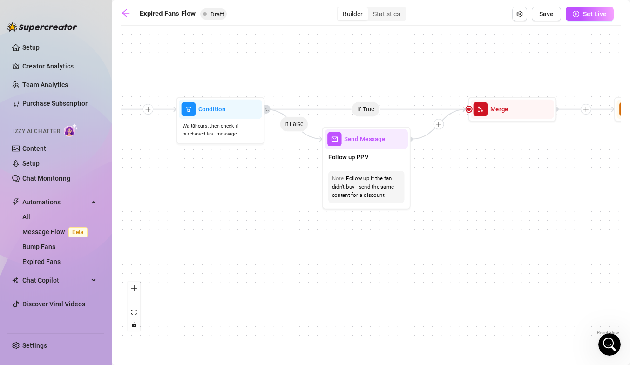
drag, startPoint x: 502, startPoint y: 235, endPoint x: 326, endPoint y: 234, distance: 176.5
click at [326, 234] on div "If True If False Send Message Send Message Wait for 2d Merge Send Message Follo…" at bounding box center [371, 183] width 500 height 307
click at [335, 136] on icon "mail" at bounding box center [334, 139] width 6 height 6
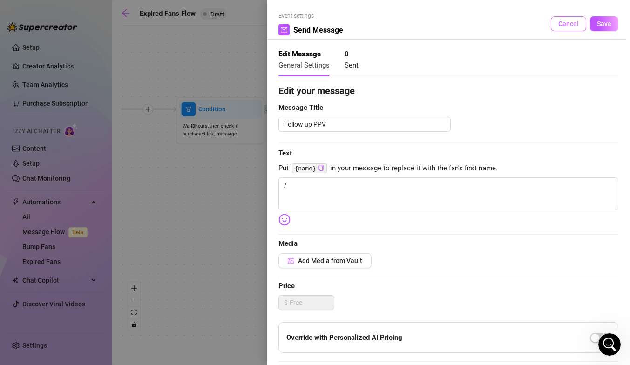
click at [572, 23] on span "Cancel" at bounding box center [568, 23] width 20 height 7
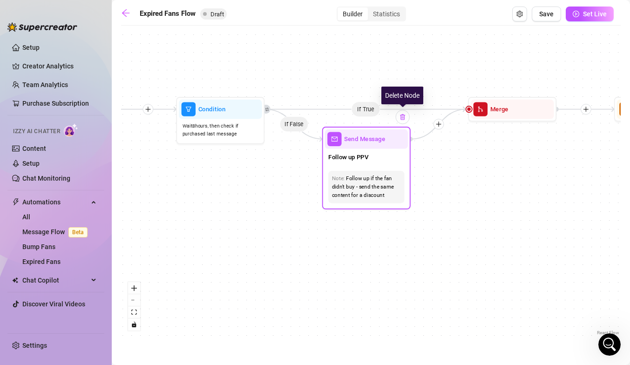
click at [402, 117] on img at bounding box center [402, 117] width 7 height 7
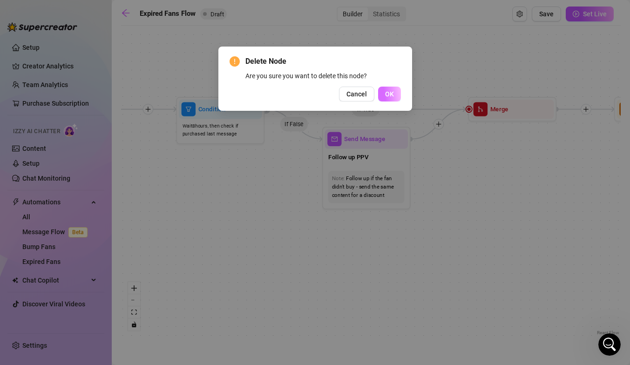
click at [394, 94] on button "OK" at bounding box center [389, 94] width 23 height 15
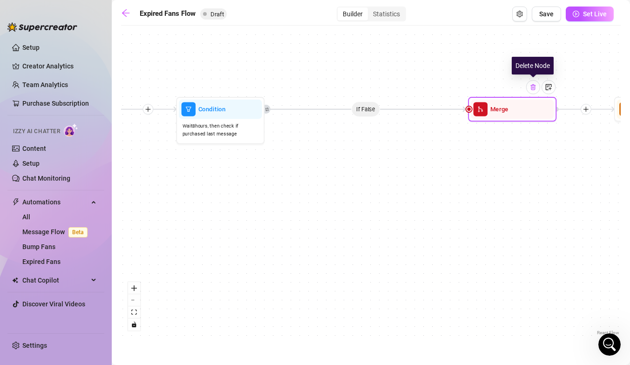
click at [532, 87] on img at bounding box center [532, 86] width 7 height 7
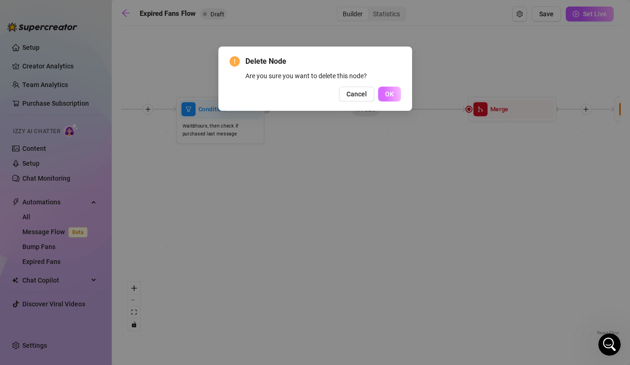
click at [389, 98] on button "OK" at bounding box center [389, 94] width 23 height 15
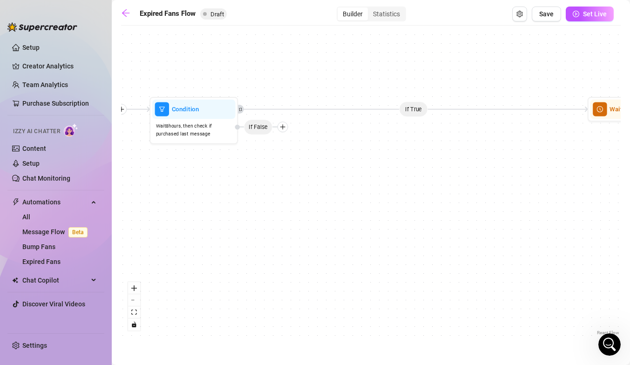
drag, startPoint x: 553, startPoint y: 169, endPoint x: 400, endPoint y: 165, distance: 153.2
click at [400, 165] on div "If True Send Message Send Message Wait for 2d Condition Wait 8 hours, then chec…" at bounding box center [371, 183] width 500 height 307
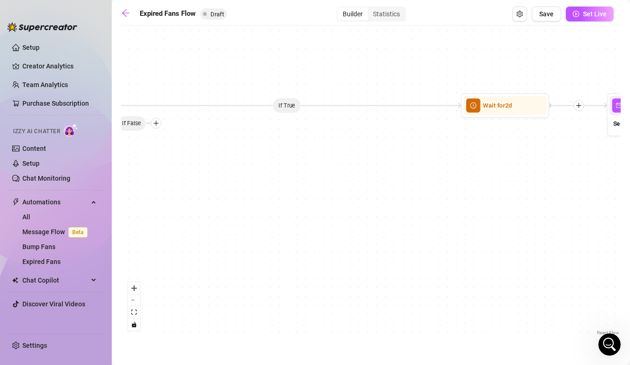
click at [288, 106] on icon "Edge from bc6c99b4-75f2-454a-afb8-050cba0ac846 to 7cacefeb-bd06-4198-82e1-d8c5b…" at bounding box center [287, 106] width 350 height 0
drag, startPoint x: 288, startPoint y: 104, endPoint x: 326, endPoint y: 135, distance: 50.0
click at [328, 137] on div "If True Send Message Send Message Wait for 2d Condition Wait 8 hours, then chec…" at bounding box center [371, 183] width 500 height 307
click at [529, 84] on img at bounding box center [525, 83] width 7 height 7
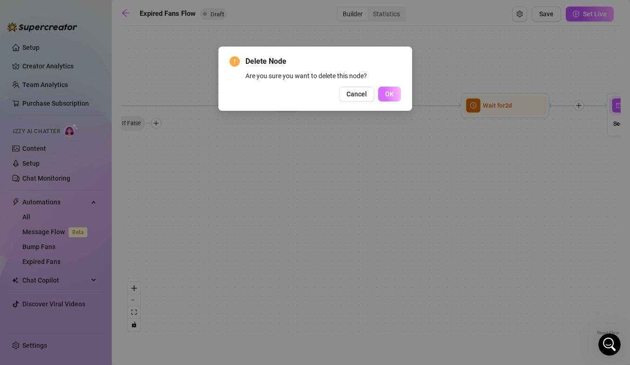
click at [388, 97] on span "OK" at bounding box center [389, 93] width 9 height 7
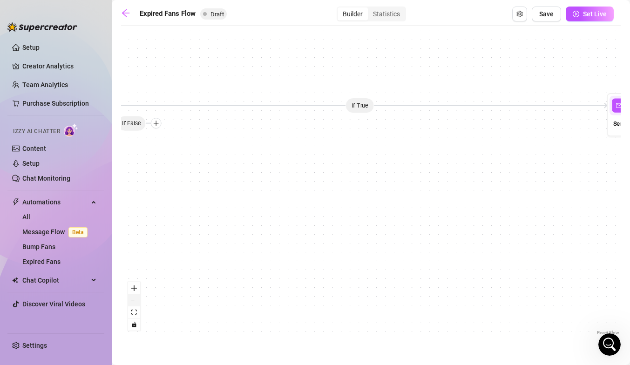
click at [134, 297] on button "zoom out" at bounding box center [134, 300] width 12 height 12
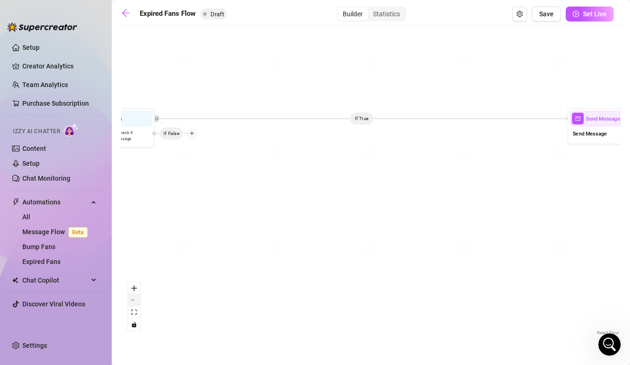
click at [134, 297] on button "zoom out" at bounding box center [134, 300] width 12 height 12
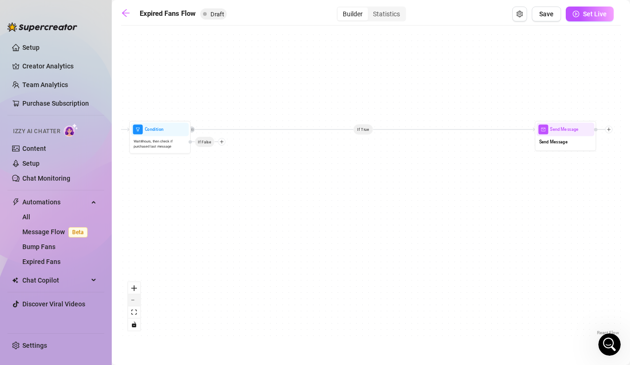
click at [134, 297] on button "zoom out" at bounding box center [134, 300] width 12 height 12
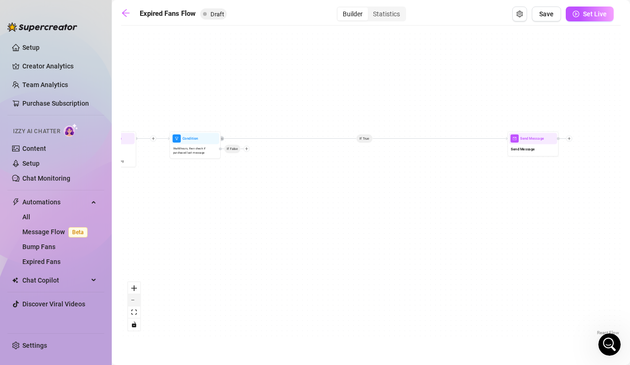
click at [134, 297] on button "zoom out" at bounding box center [134, 300] width 12 height 12
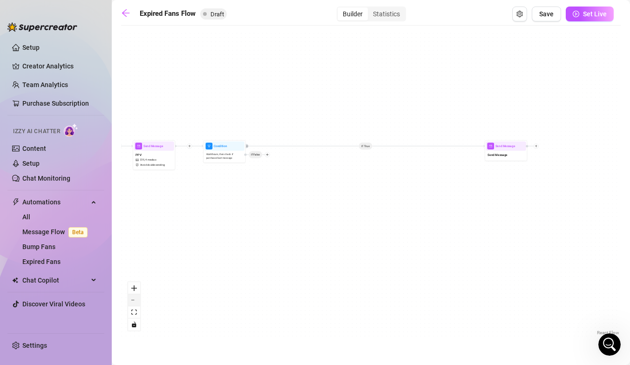
click at [134, 297] on button "zoom out" at bounding box center [134, 300] width 12 height 12
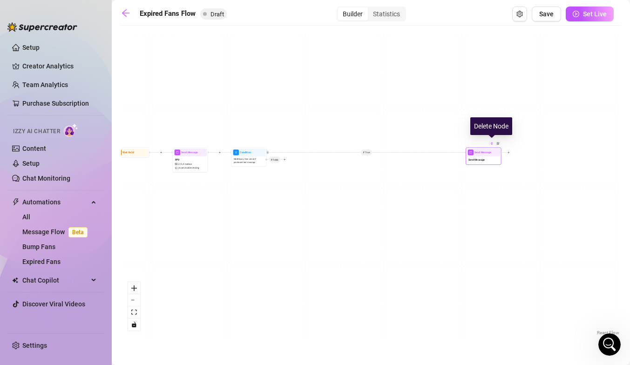
click at [493, 145] on div at bounding box center [492, 144] width 6 height 6
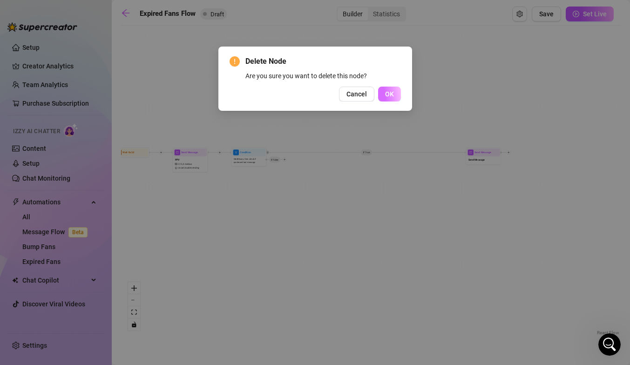
click at [395, 95] on button "OK" at bounding box center [389, 94] width 23 height 15
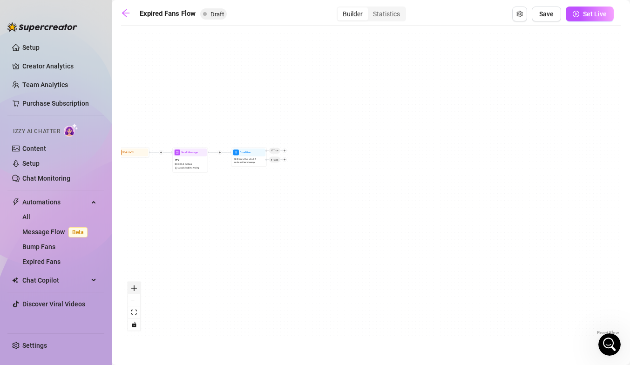
click at [135, 285] on icon "zoom in" at bounding box center [134, 288] width 6 height 6
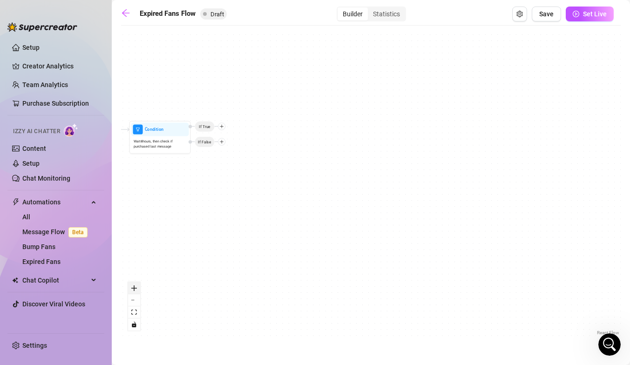
click at [135, 285] on icon "zoom in" at bounding box center [134, 288] width 6 height 6
click at [549, 15] on span "Save" at bounding box center [546, 13] width 14 height 7
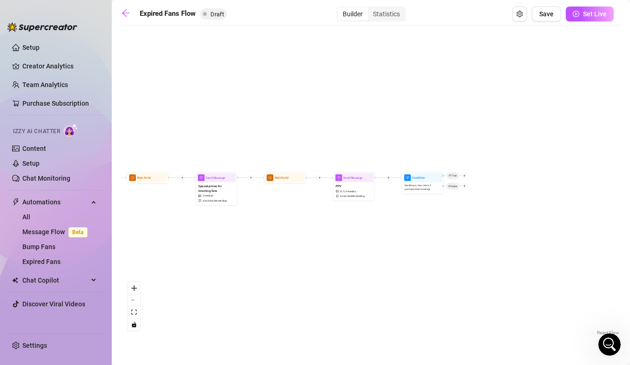
drag, startPoint x: 560, startPoint y: 200, endPoint x: 404, endPoint y: 206, distance: 156.1
click at [404, 206] on div "Condition Wait 8 hours, then check if purchased last message If False If True S…" at bounding box center [371, 183] width 500 height 307
click at [137, 291] on button "zoom in" at bounding box center [134, 288] width 12 height 12
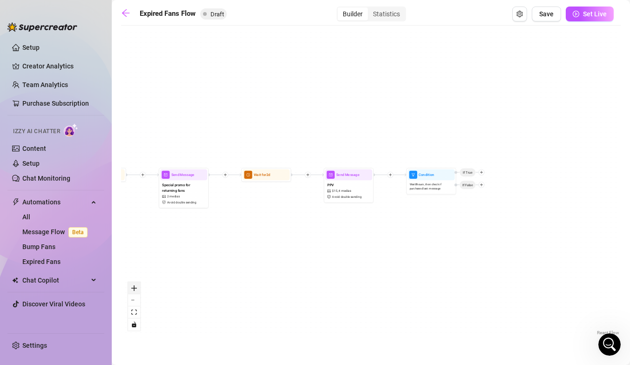
click at [137, 291] on button "zoom in" at bounding box center [134, 288] width 12 height 12
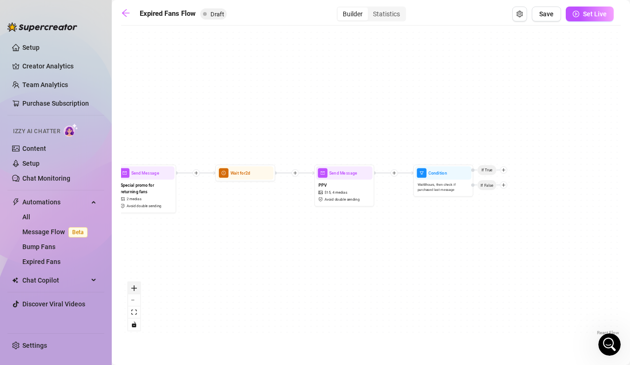
click at [137, 291] on button "zoom in" at bounding box center [134, 288] width 12 height 12
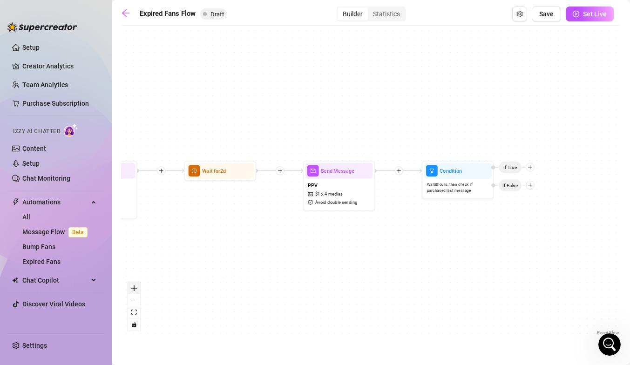
click at [137, 291] on button "zoom in" at bounding box center [134, 288] width 12 height 12
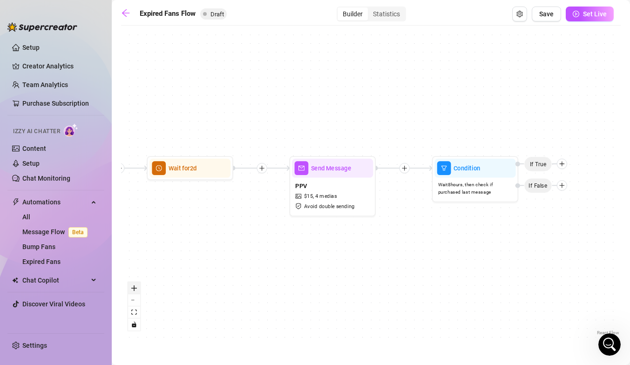
click at [137, 291] on button "zoom in" at bounding box center [134, 288] width 12 height 12
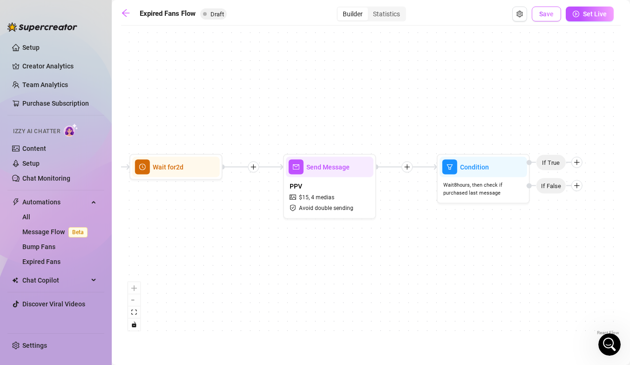
click at [544, 18] on button "Save" at bounding box center [546, 14] width 29 height 15
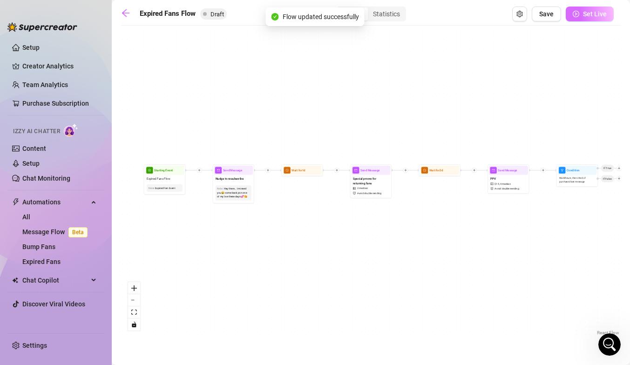
click at [591, 16] on span "Set Live" at bounding box center [595, 13] width 24 height 7
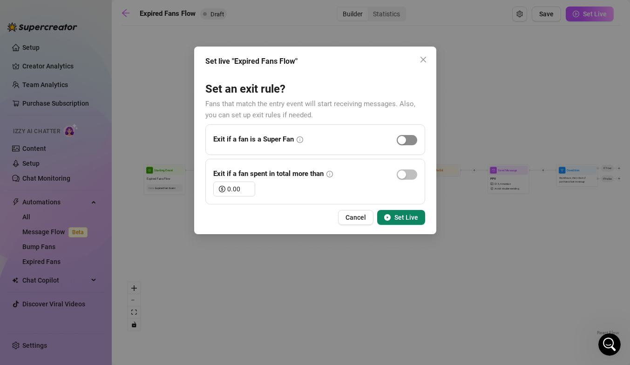
click at [409, 143] on span "button" at bounding box center [407, 140] width 20 height 10
click at [406, 217] on span "Set Live" at bounding box center [406, 217] width 24 height 7
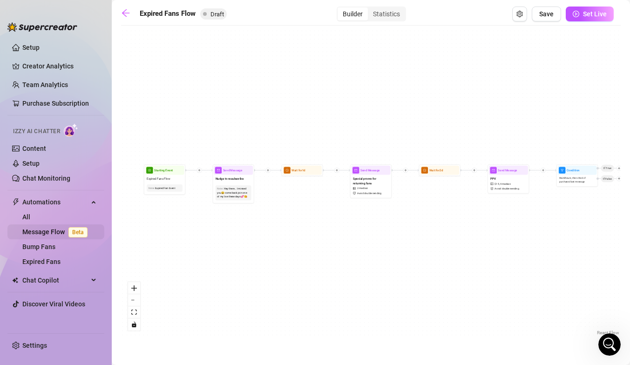
click at [62, 230] on link "Message Flow Beta" at bounding box center [56, 231] width 69 height 7
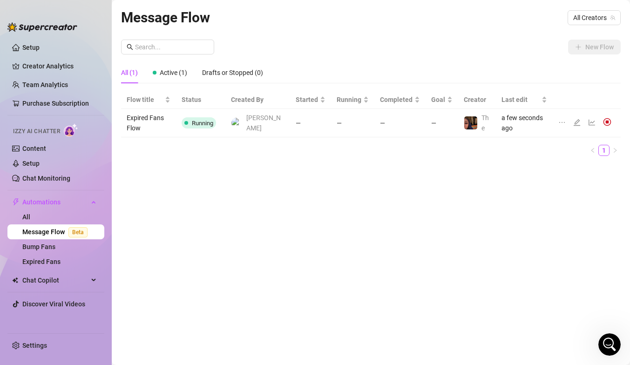
scroll to position [595, 0]
click at [55, 243] on link "Bump Fans" at bounding box center [38, 246] width 33 height 7
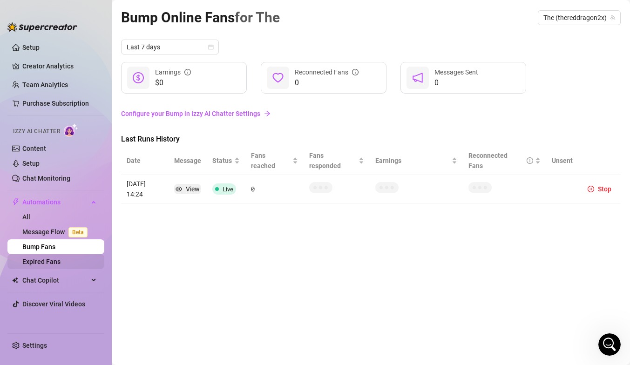
click at [61, 262] on link "Expired Fans" at bounding box center [41, 261] width 38 height 7
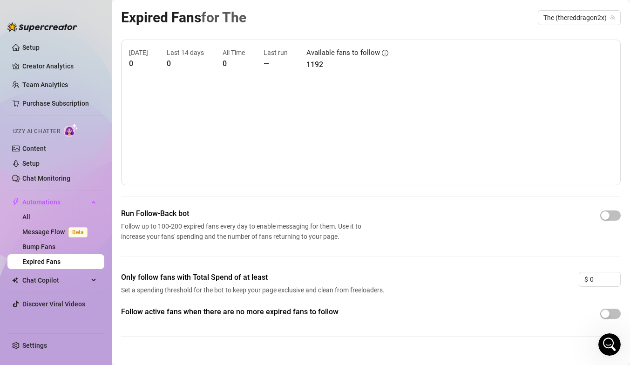
scroll to position [595, 0]
click at [42, 148] on link "Content" at bounding box center [34, 148] width 24 height 7
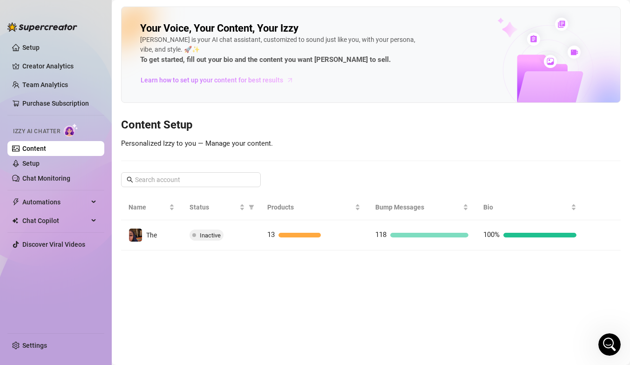
click at [172, 81] on span "Learn how to set up your content for best results" at bounding box center [212, 80] width 142 height 10
click at [63, 179] on link "Chat Monitoring" at bounding box center [46, 178] width 48 height 7
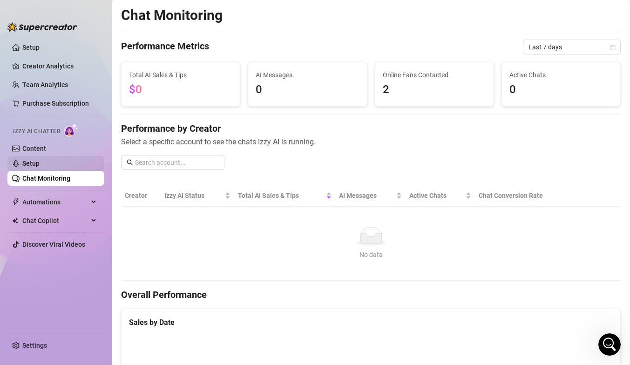
click at [40, 167] on link "Setup" at bounding box center [30, 163] width 17 height 7
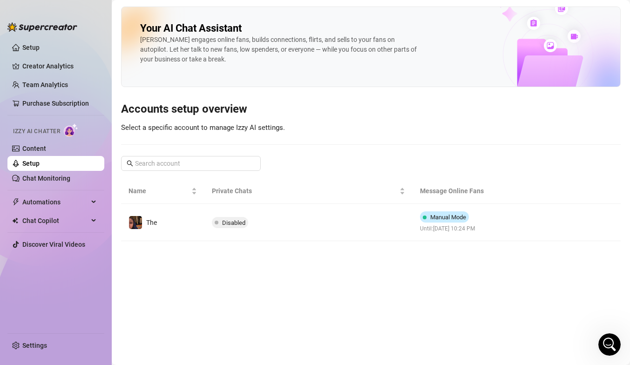
click at [40, 167] on link "Setup" at bounding box center [30, 163] width 17 height 7
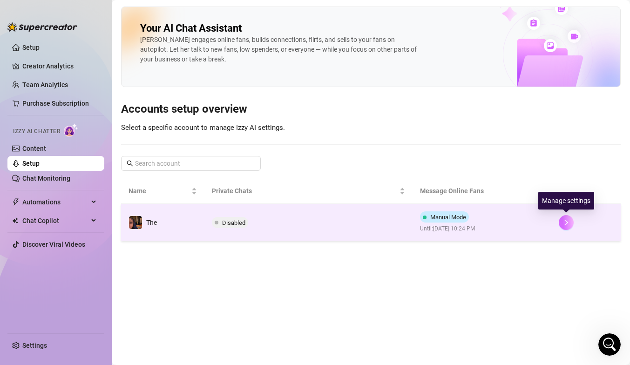
click at [565, 222] on icon "right" at bounding box center [566, 222] width 7 height 7
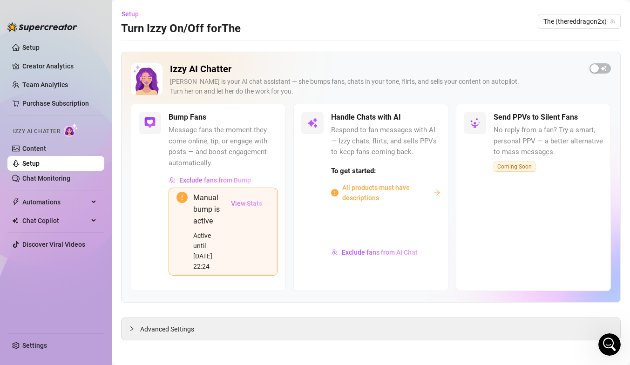
click at [242, 206] on span "View Stats" at bounding box center [246, 203] width 31 height 7
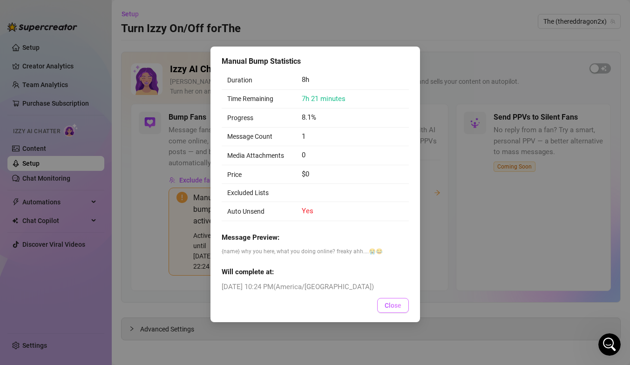
click at [395, 308] on span "Close" at bounding box center [393, 305] width 17 height 7
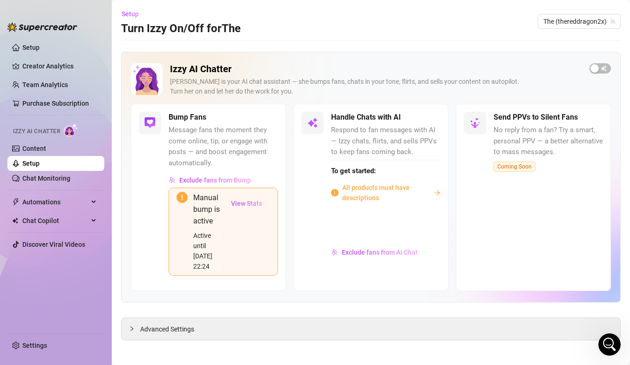
click at [406, 189] on span "All products must have descriptions" at bounding box center [386, 193] width 88 height 20
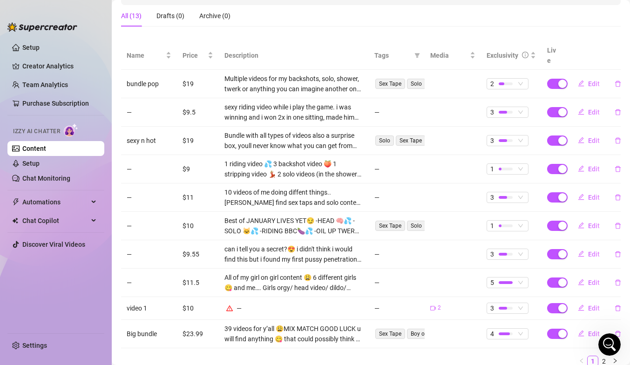
scroll to position [177, 0]
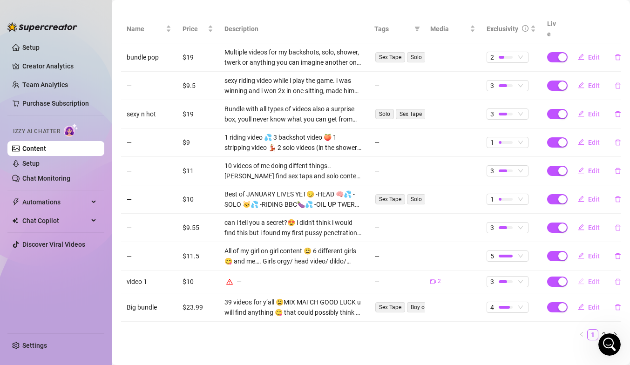
click at [594, 278] on span "Edit" at bounding box center [594, 281] width 12 height 7
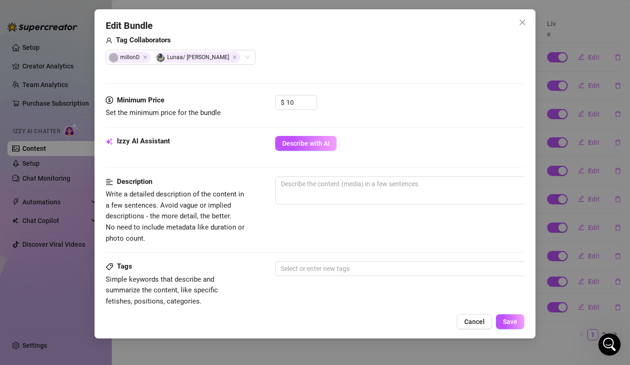
scroll to position [246, 0]
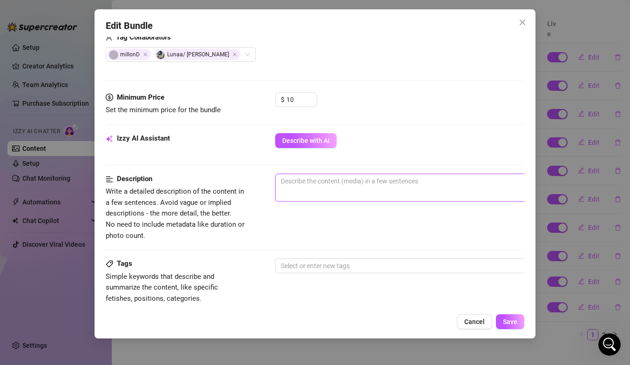
click at [336, 184] on textarea at bounding box center [438, 181] width 325 height 14
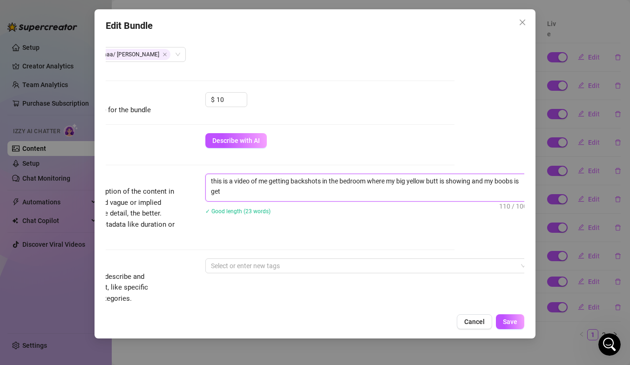
scroll to position [0, 0]
type textarea "this is a video of me getting backshots in the bedroom where my big yellow butt…"
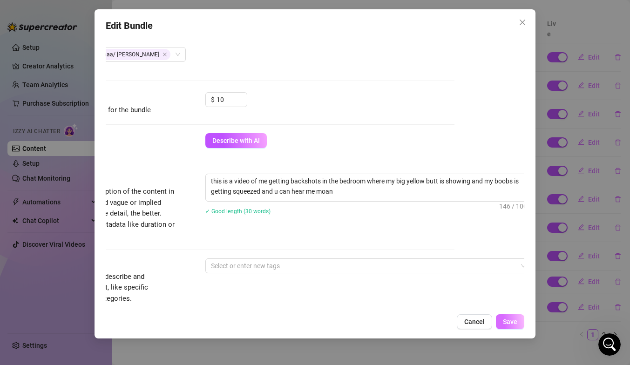
click at [517, 323] on button "Save" at bounding box center [510, 321] width 28 height 15
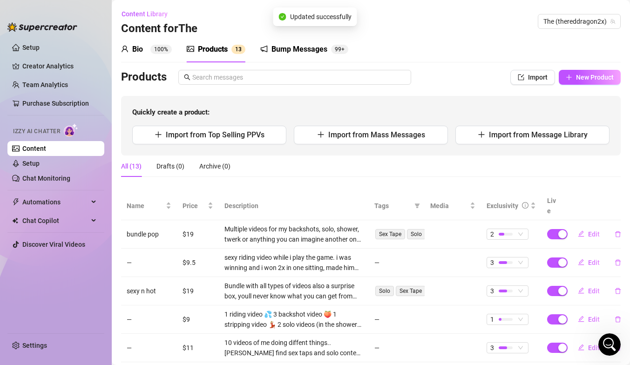
click at [46, 148] on link "Content" at bounding box center [34, 148] width 24 height 7
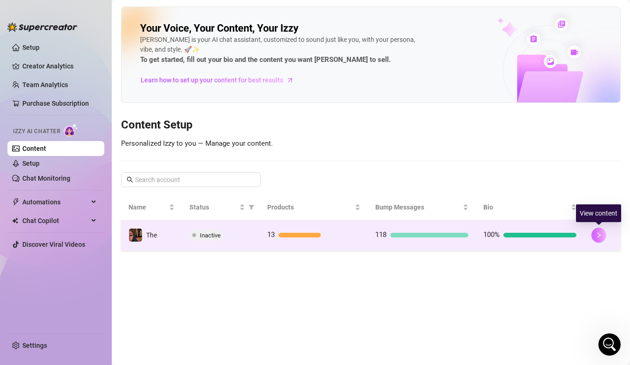
click at [600, 238] on icon "right" at bounding box center [598, 235] width 7 height 7
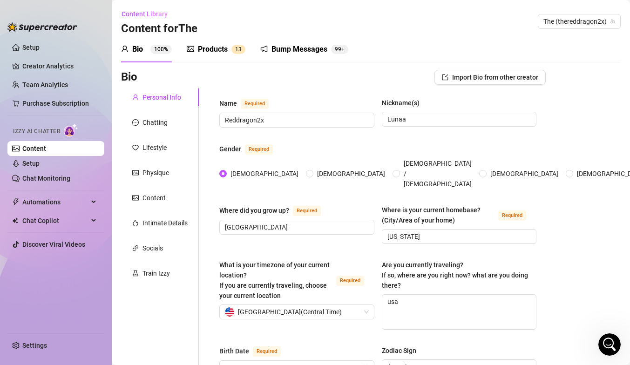
click at [290, 58] on div "Bump Messages 99+" at bounding box center [304, 49] width 88 height 26
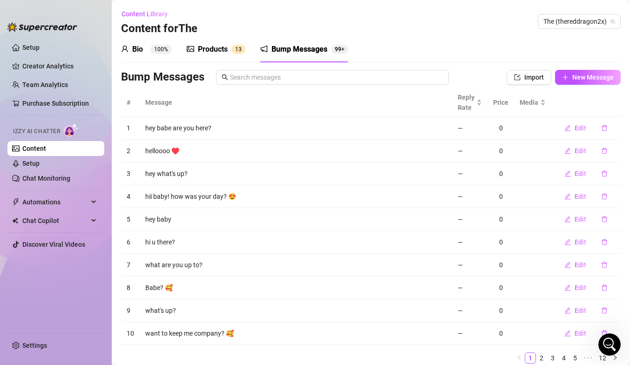
click at [46, 145] on link "Content" at bounding box center [34, 148] width 24 height 7
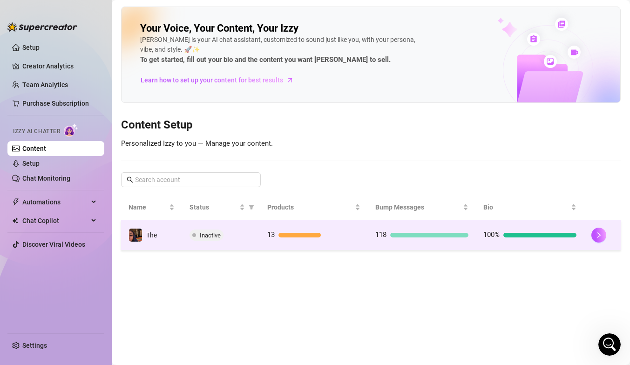
click at [212, 232] on span "Inactive" at bounding box center [210, 235] width 21 height 7
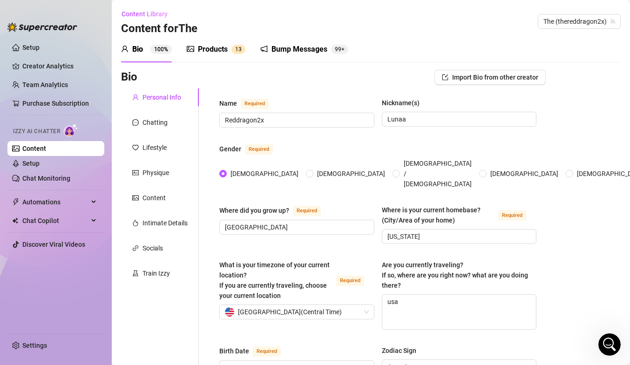
click at [46, 147] on link "Content" at bounding box center [34, 148] width 24 height 7
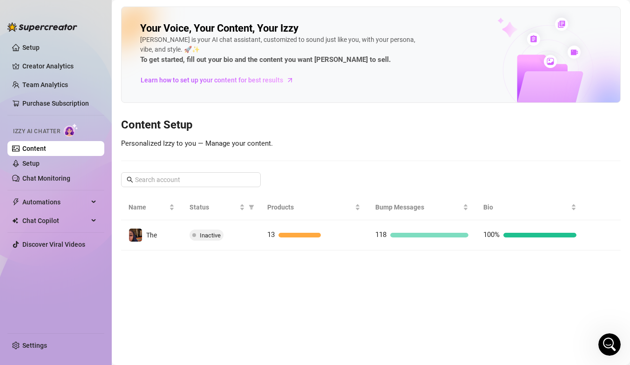
click at [46, 147] on link "Content" at bounding box center [34, 148] width 24 height 7
click at [68, 129] on img at bounding box center [71, 130] width 14 height 14
click at [40, 167] on link "Setup" at bounding box center [30, 163] width 17 height 7
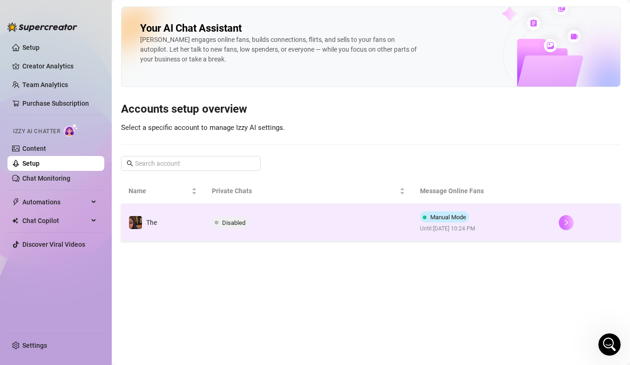
click at [568, 221] on icon "right" at bounding box center [566, 222] width 7 height 7
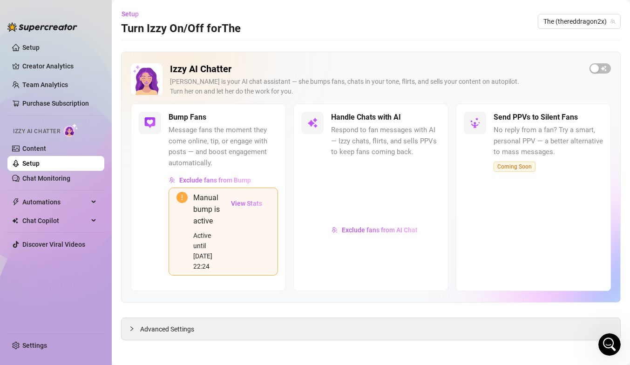
click at [603, 56] on div "Izzy AI Chatter [PERSON_NAME] is your AI chat assistant — she bumps fans, chats…" at bounding box center [371, 177] width 500 height 251
click at [602, 72] on span "button" at bounding box center [599, 68] width 21 height 10
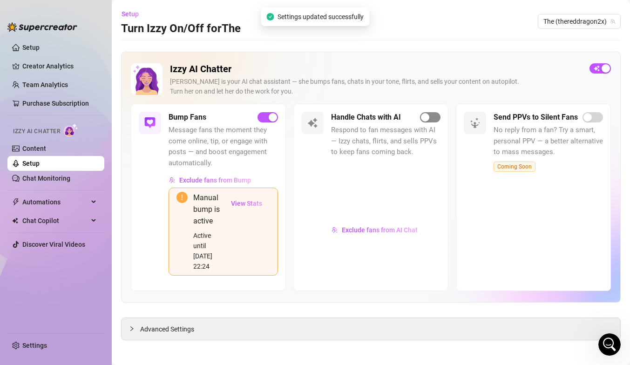
click at [427, 119] on div "button" at bounding box center [425, 117] width 8 height 8
click at [433, 122] on span "button" at bounding box center [430, 117] width 20 height 10
click at [196, 320] on div "Advanced Settings" at bounding box center [371, 329] width 499 height 22
click at [169, 324] on span "Advanced Settings" at bounding box center [167, 329] width 54 height 10
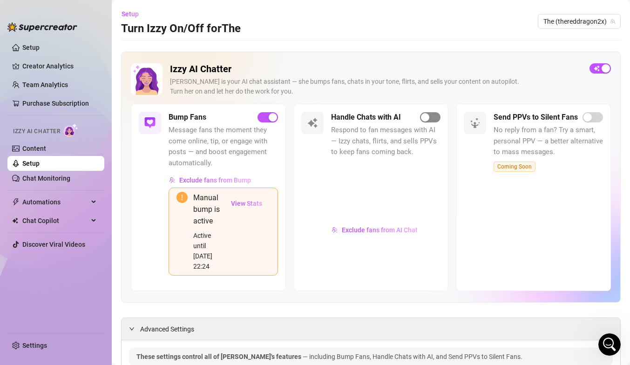
click at [431, 121] on span "button" at bounding box center [430, 117] width 20 height 10
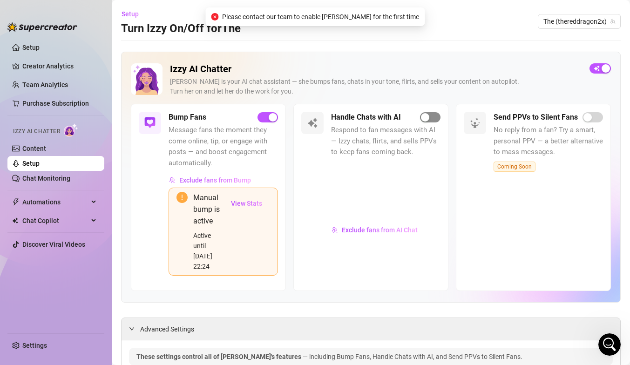
click at [432, 121] on span "button" at bounding box center [430, 117] width 20 height 10
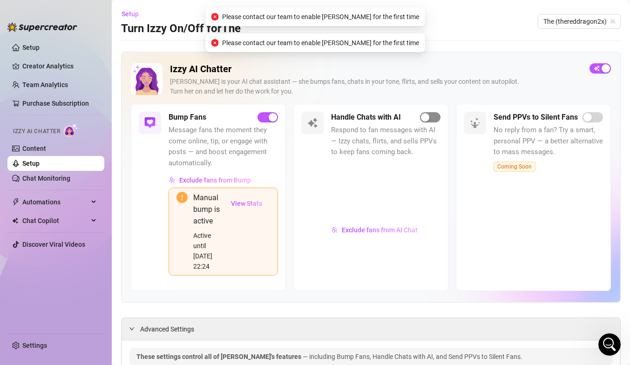
click at [432, 121] on span "button" at bounding box center [430, 117] width 20 height 10
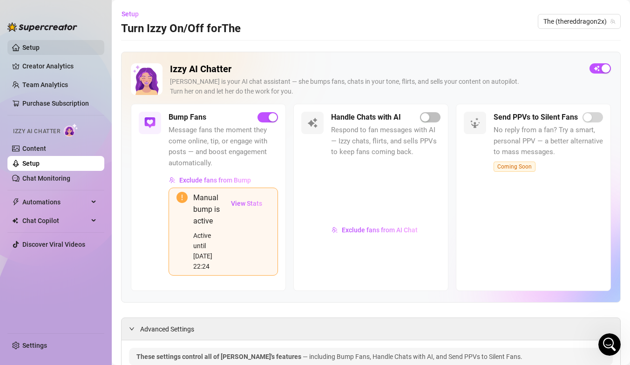
click at [34, 44] on link "Setup" at bounding box center [30, 47] width 17 height 7
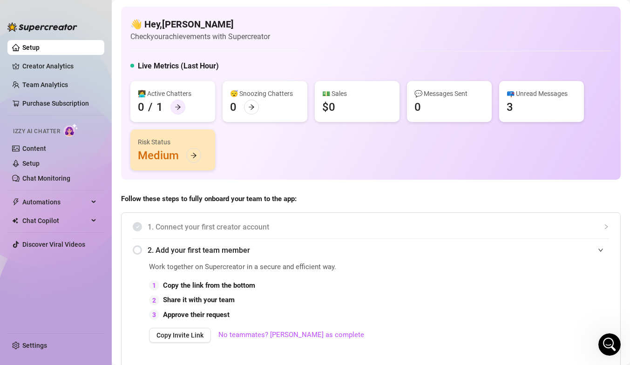
click at [176, 109] on icon "arrow-right" at bounding box center [178, 107] width 7 height 7
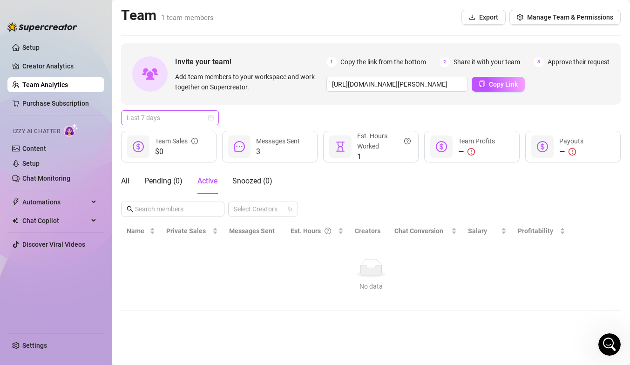
click at [177, 121] on span "Last 7 days" at bounding box center [170, 118] width 87 height 14
click at [48, 103] on link "Purchase Subscription" at bounding box center [55, 103] width 67 height 7
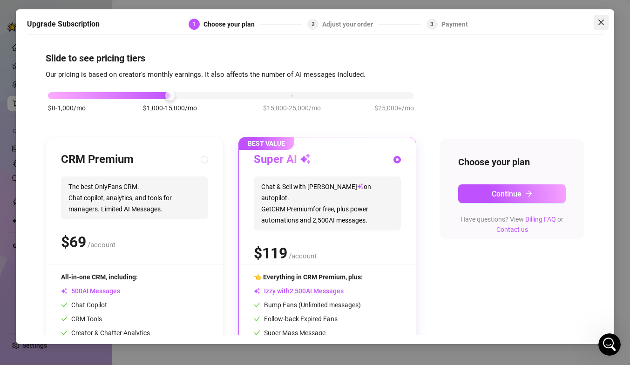
click at [603, 19] on icon "close" at bounding box center [600, 22] width 7 height 7
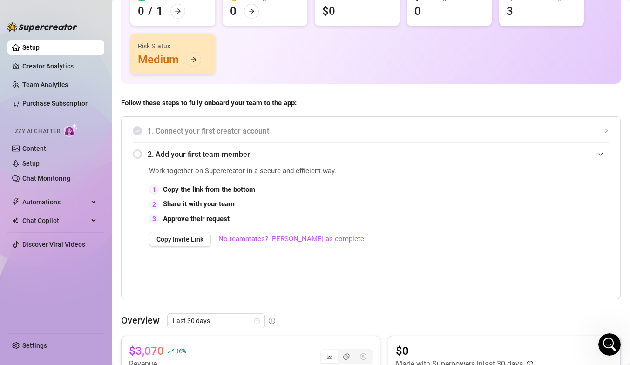
scroll to position [104, 0]
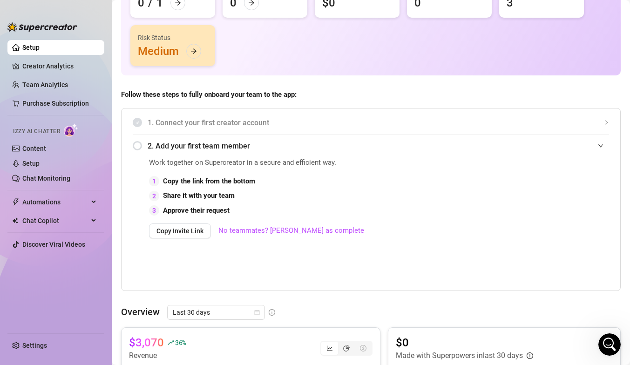
click at [255, 120] on span "1. Connect your first creator account" at bounding box center [378, 123] width 461 height 12
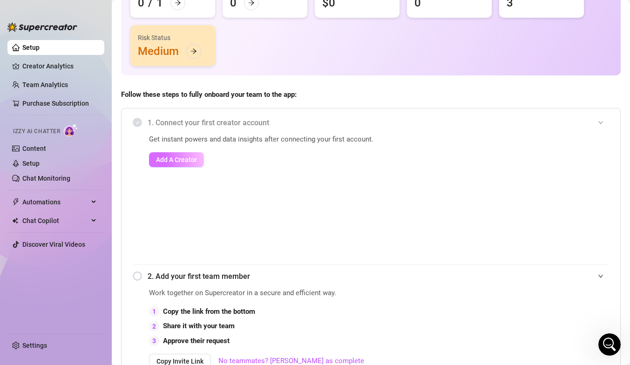
click at [200, 160] on button "Add A Creator" at bounding box center [176, 159] width 55 height 15
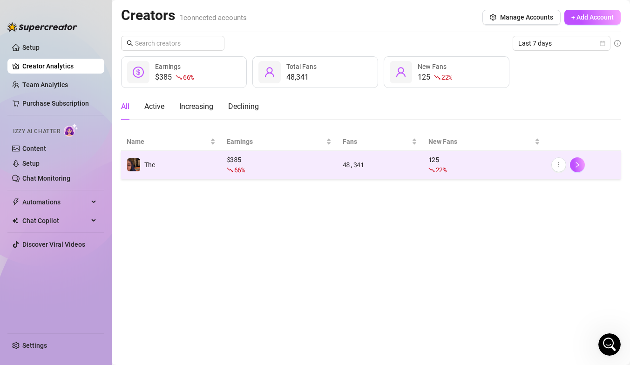
click at [482, 178] on td "125 22 %" at bounding box center [484, 165] width 123 height 28
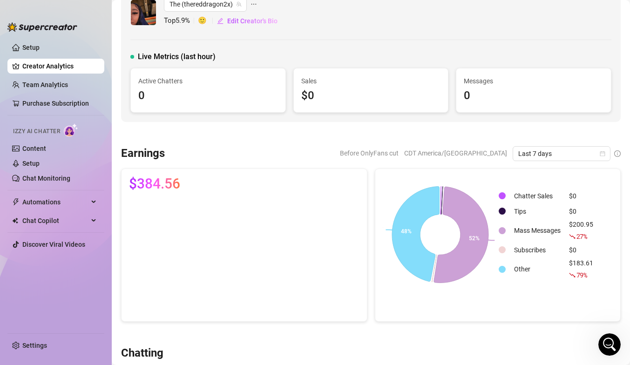
scroll to position [20, 0]
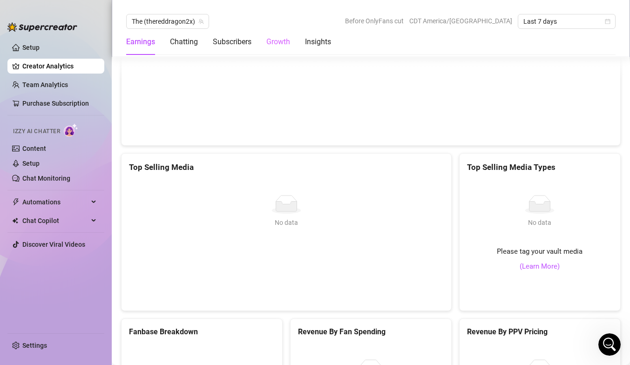
click at [284, 47] on div "Growth" at bounding box center [278, 42] width 24 height 26
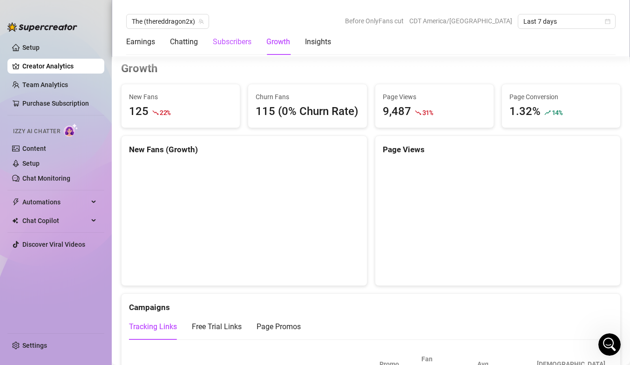
click at [243, 47] on div "Subscribers" at bounding box center [232, 41] width 39 height 11
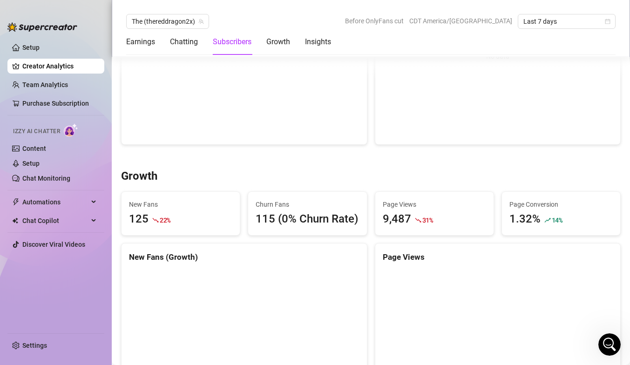
scroll to position [560, 0]
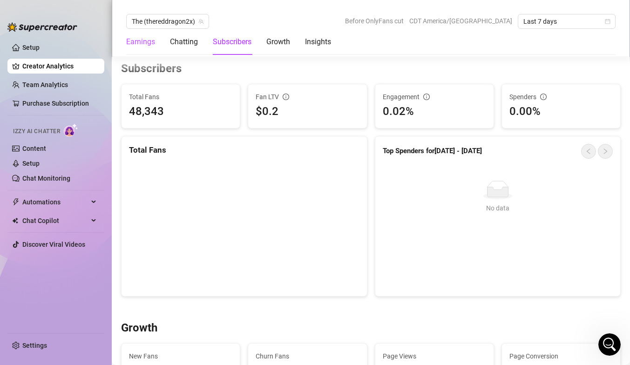
click at [142, 37] on div "Earnings" at bounding box center [140, 41] width 29 height 11
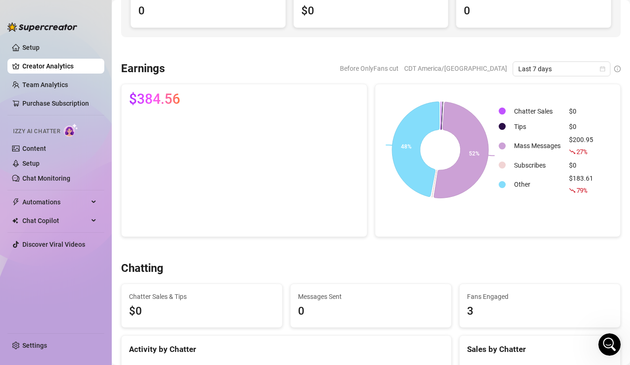
scroll to position [0, 0]
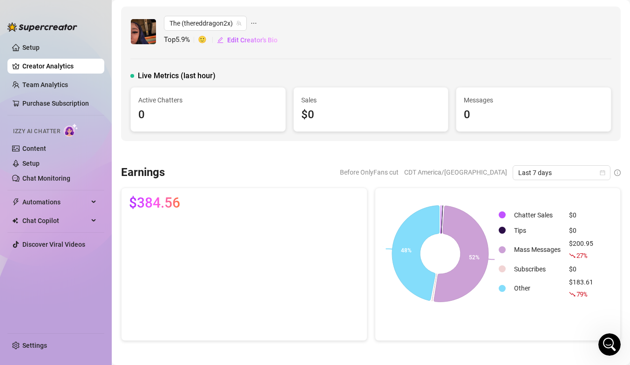
click at [72, 65] on link "Creator Analytics" at bounding box center [59, 66] width 74 height 15
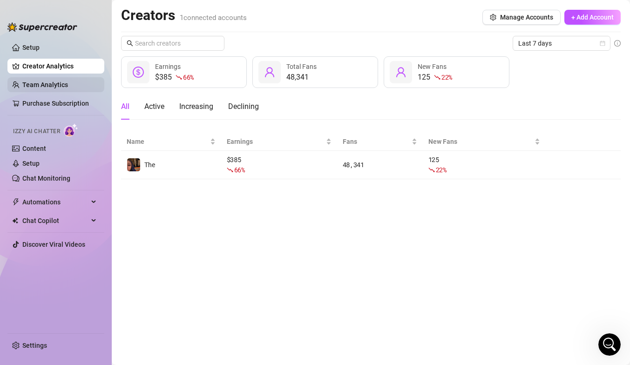
click at [68, 82] on link "Team Analytics" at bounding box center [45, 84] width 46 height 7
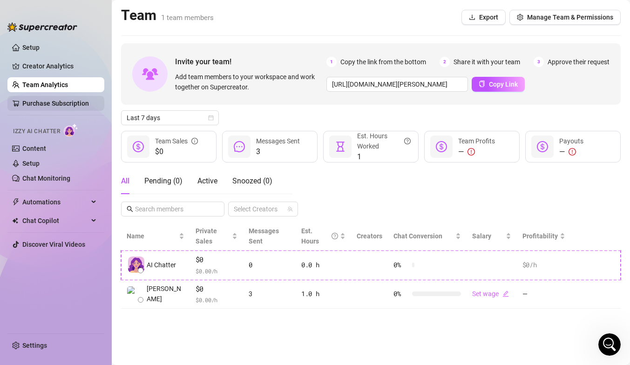
click at [84, 100] on link "Purchase Subscription" at bounding box center [55, 103] width 67 height 7
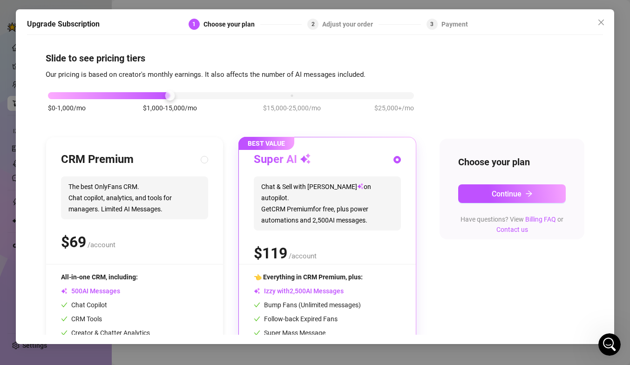
click at [607, 31] on div "Upgrade Subscription 1 Choose your plan 2 Adjust your order 3 Payment Slide to …" at bounding box center [315, 176] width 598 height 335
click at [599, 25] on icon "close" at bounding box center [600, 22] width 7 height 7
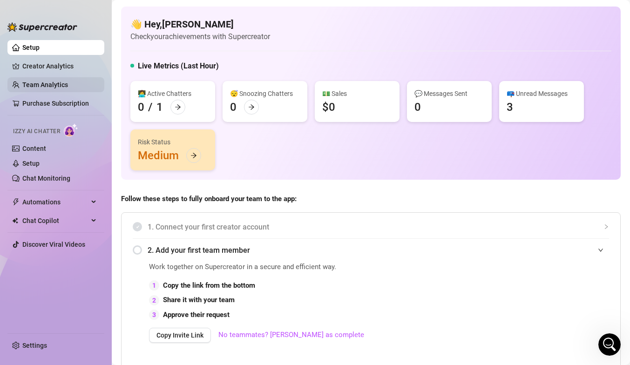
click at [51, 88] on link "Team Analytics" at bounding box center [45, 84] width 46 height 7
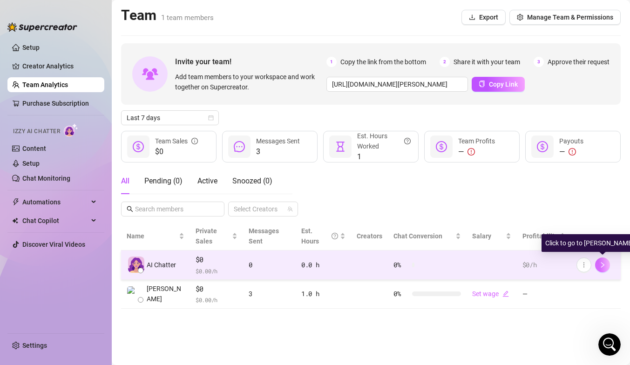
click at [606, 263] on button "button" at bounding box center [602, 264] width 15 height 15
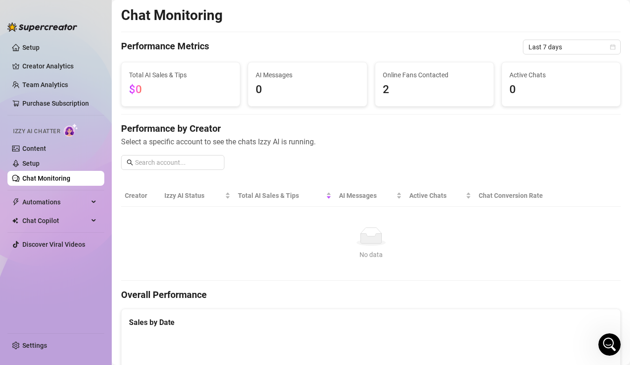
scroll to position [595, 0]
